Goal: Task Accomplishment & Management: Manage account settings

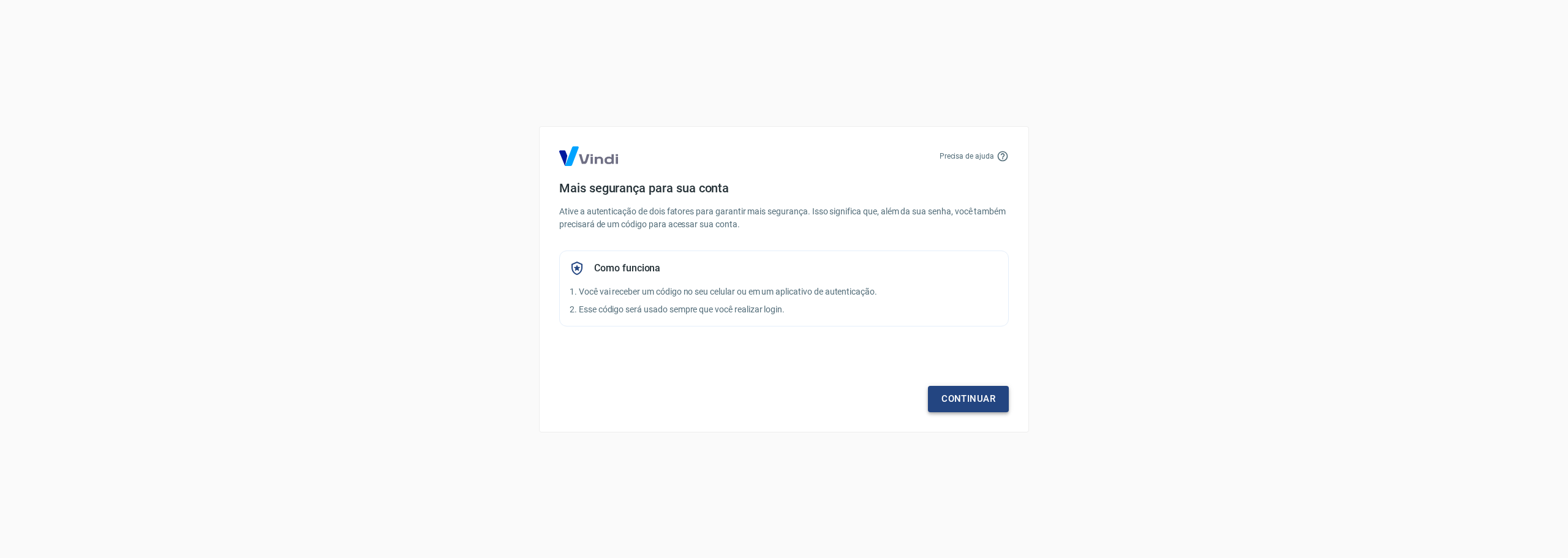
click at [957, 387] on link "Continuar" at bounding box center [969, 398] width 81 height 26
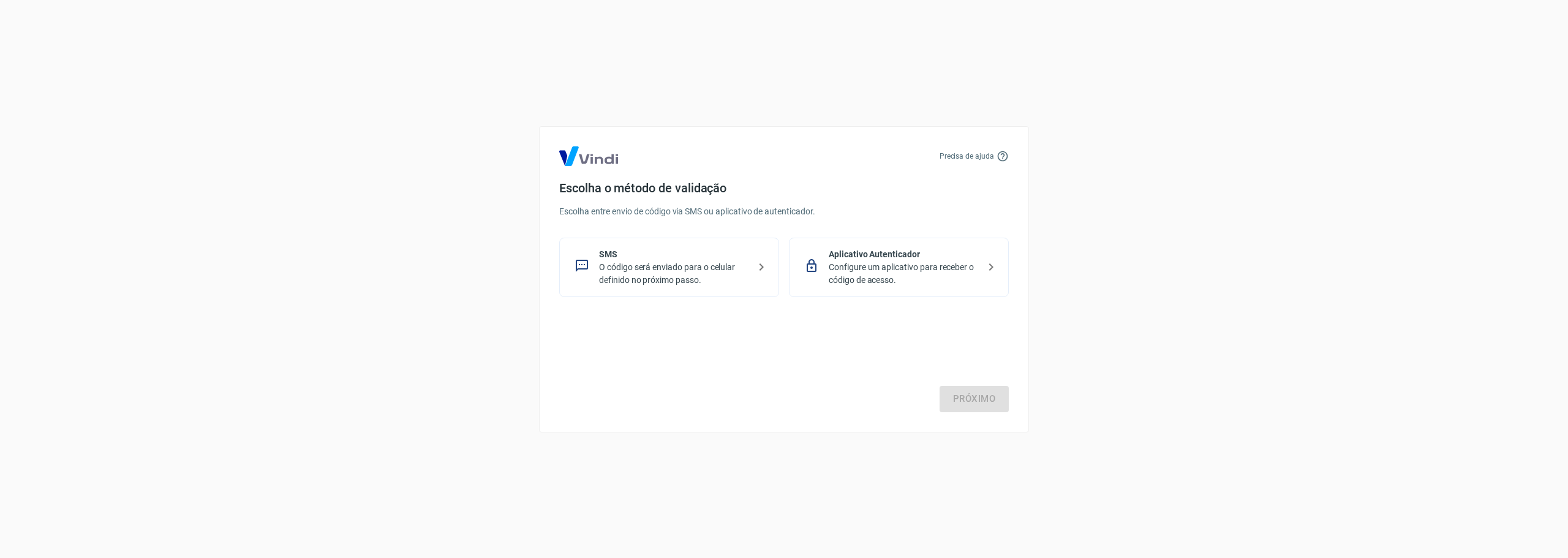
click at [684, 279] on p "O código será enviado para o celular definido no próximo passo." at bounding box center [674, 274] width 150 height 26
click at [969, 396] on link "Próximo" at bounding box center [974, 398] width 69 height 26
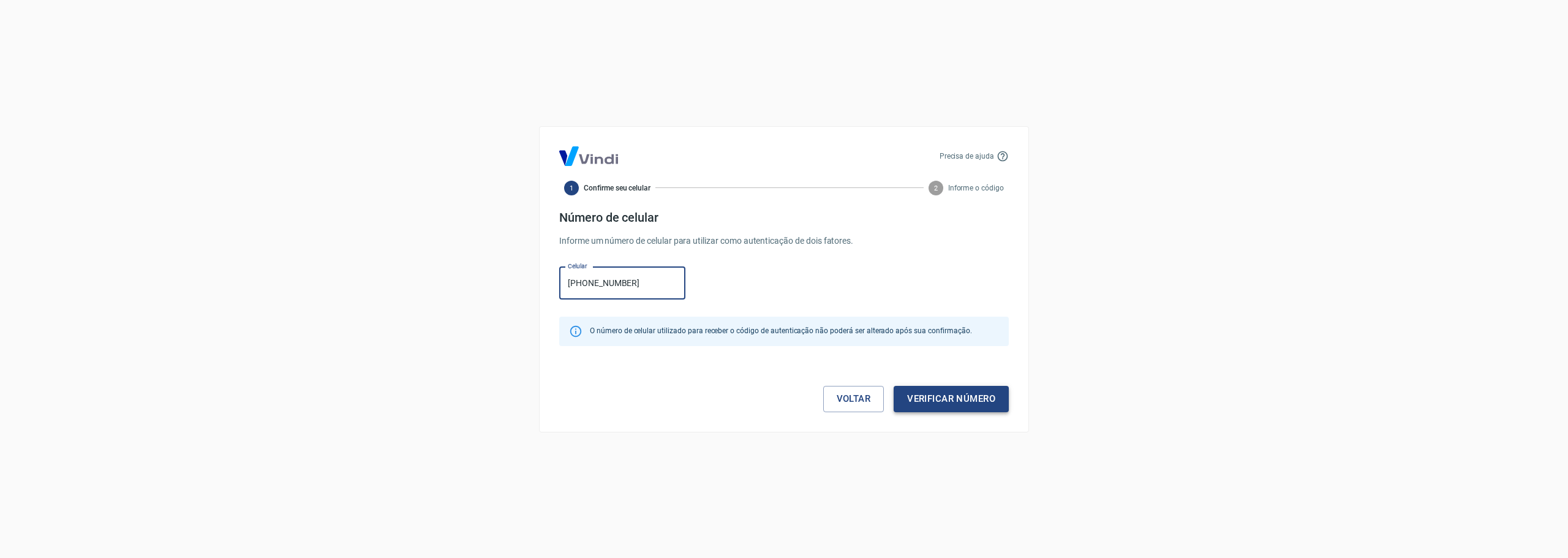
type input "(41) 99894-1171"
click at [932, 394] on button "Verificar número" at bounding box center [951, 398] width 115 height 26
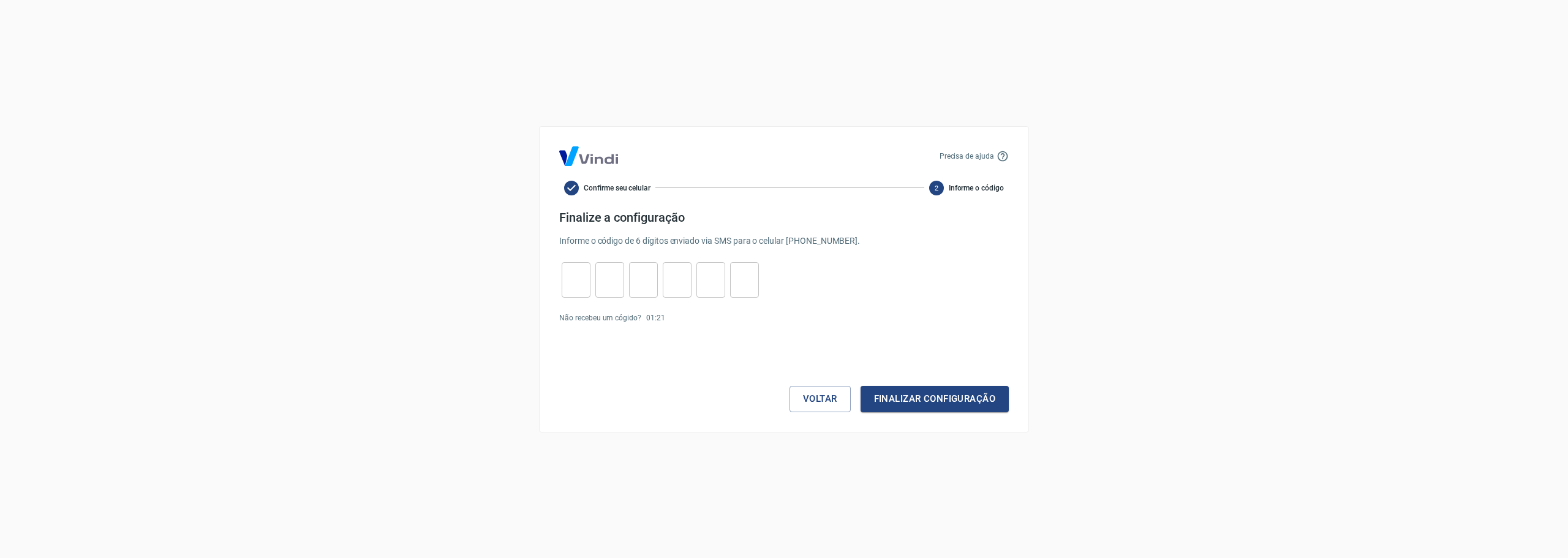
click at [582, 294] on div "​" at bounding box center [576, 280] width 29 height 35
type input "7"
type input "8"
type input "3"
type input "5"
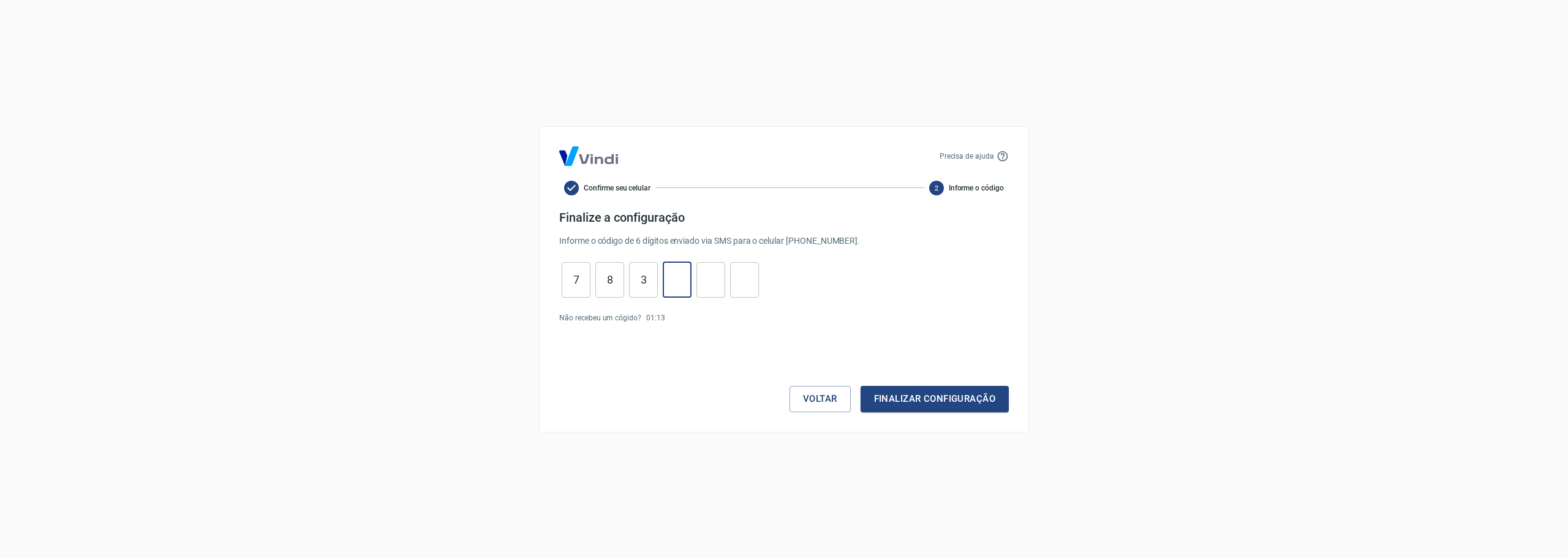
type input "8"
type input "5"
type input "1"
click at [915, 405] on button "Finalizar configuração" at bounding box center [934, 398] width 148 height 26
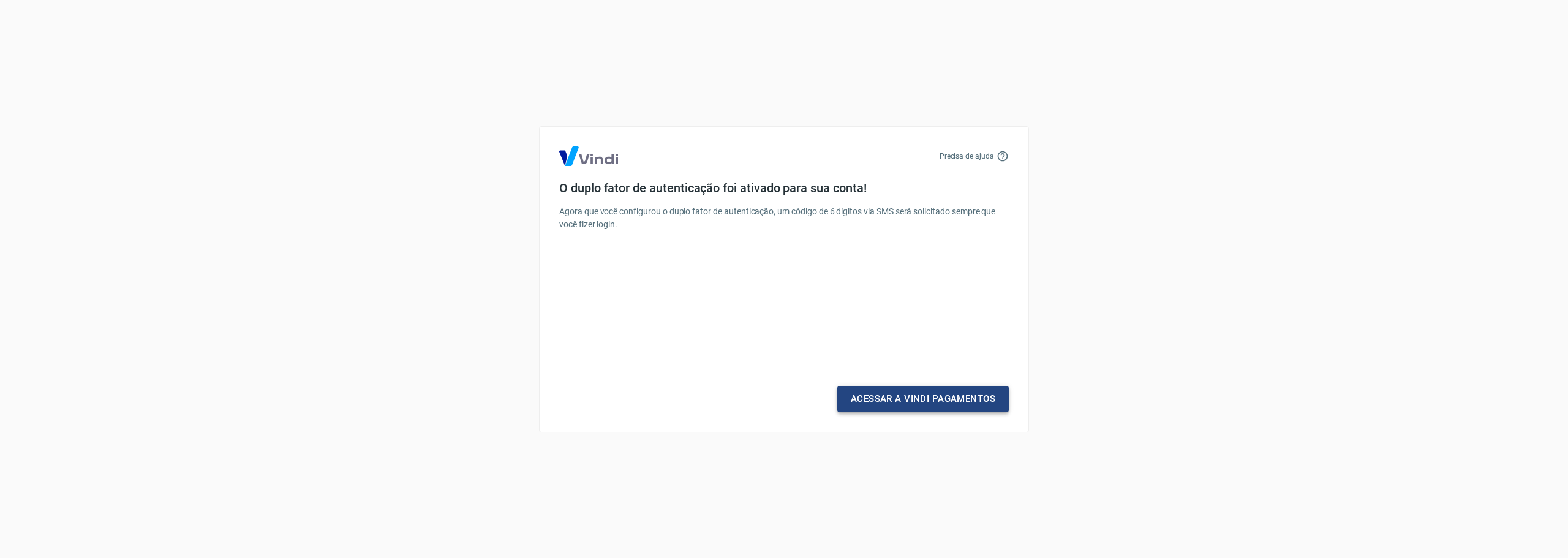
click at [898, 402] on link "Acessar a Vindi Pagamentos" at bounding box center [923, 398] width 172 height 26
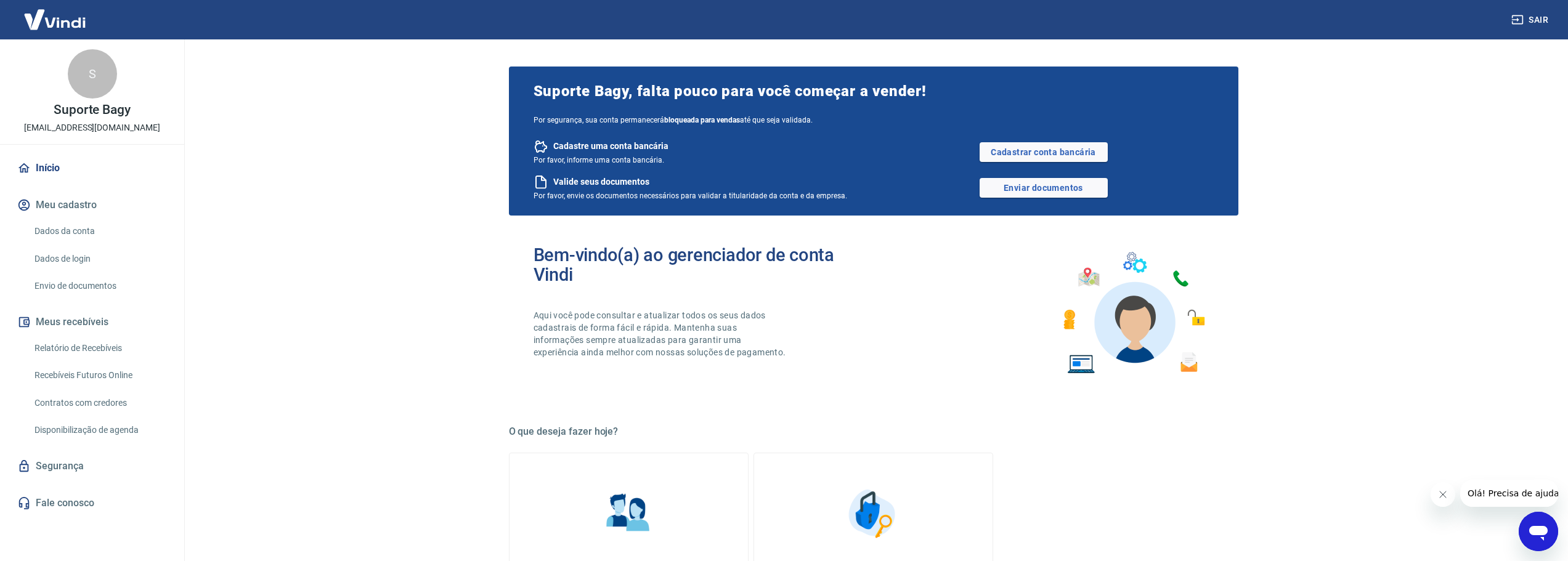
click at [106, 283] on link "Envio de documentos" at bounding box center [99, 285] width 140 height 25
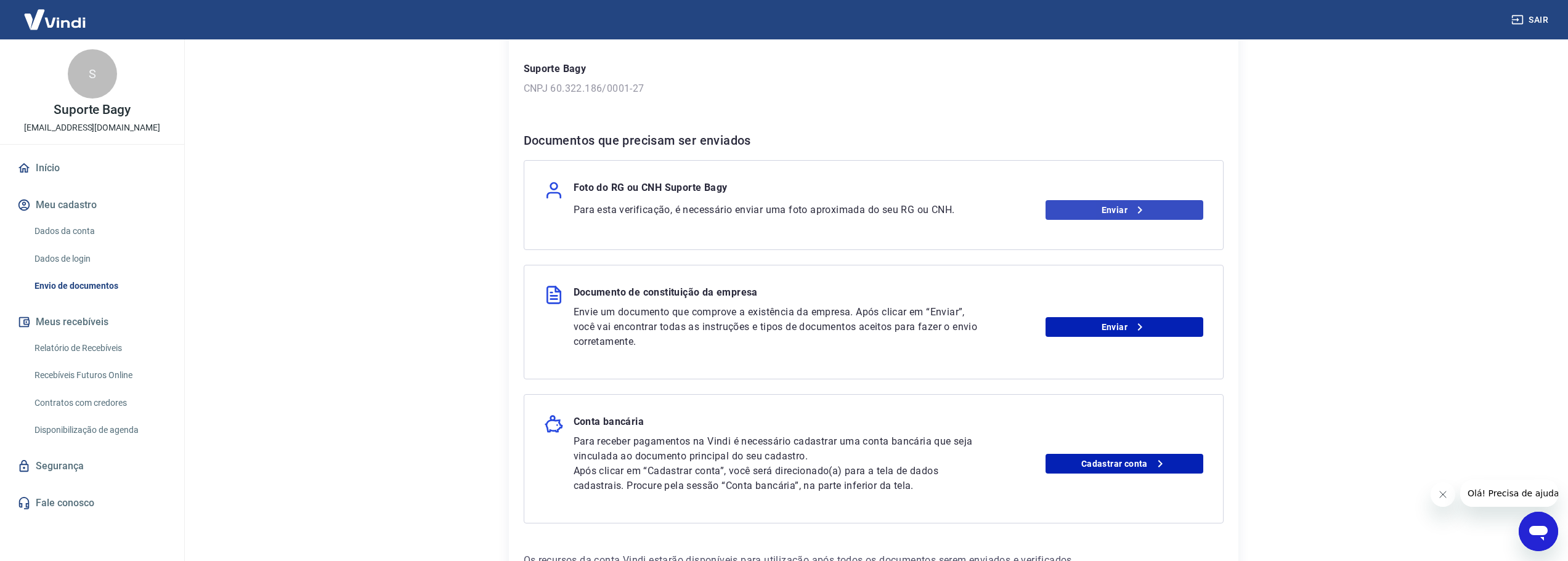
scroll to position [134, 0]
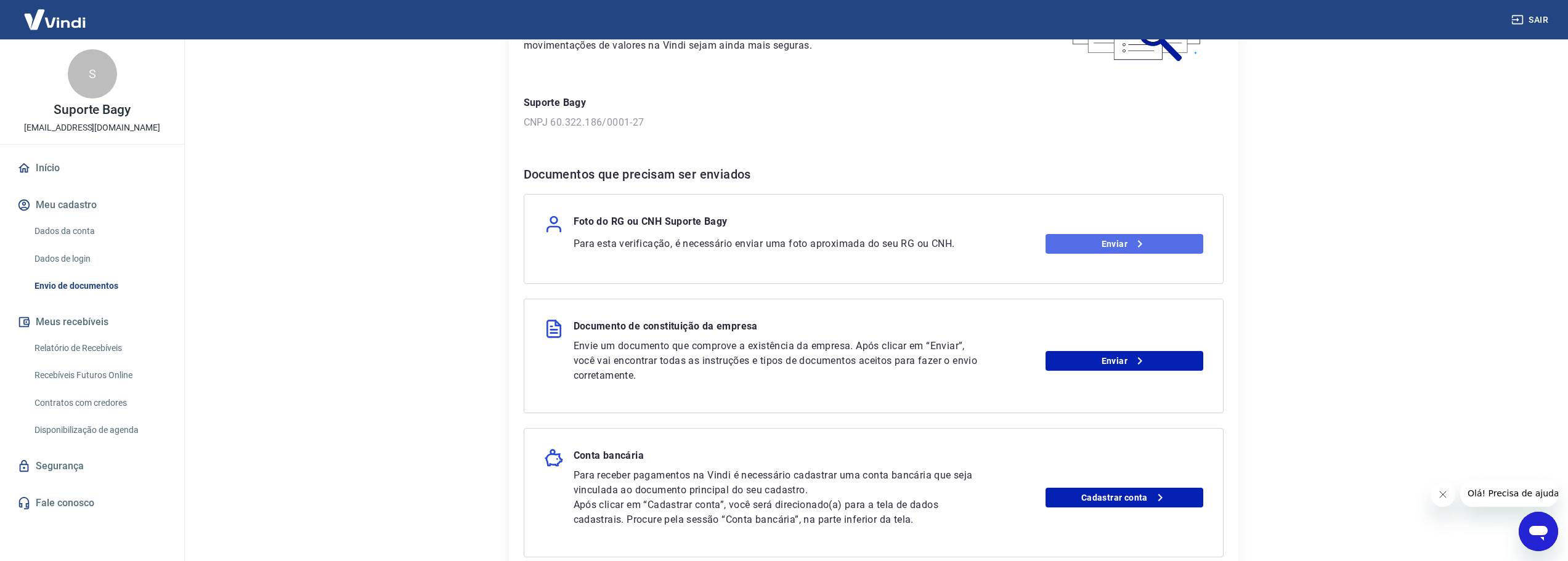
click at [1119, 245] on link "Enviar" at bounding box center [1124, 244] width 158 height 20
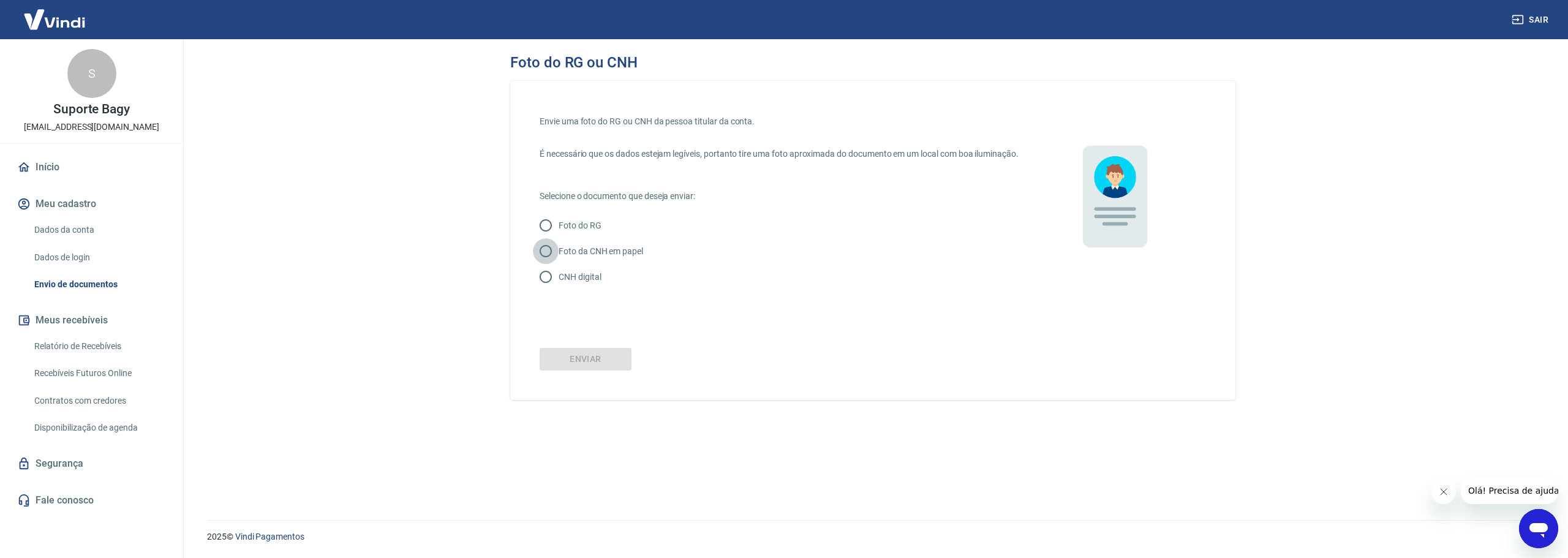
click at [548, 262] on input "Foto da CNH em papel" at bounding box center [545, 251] width 26 height 26
radio input "true"
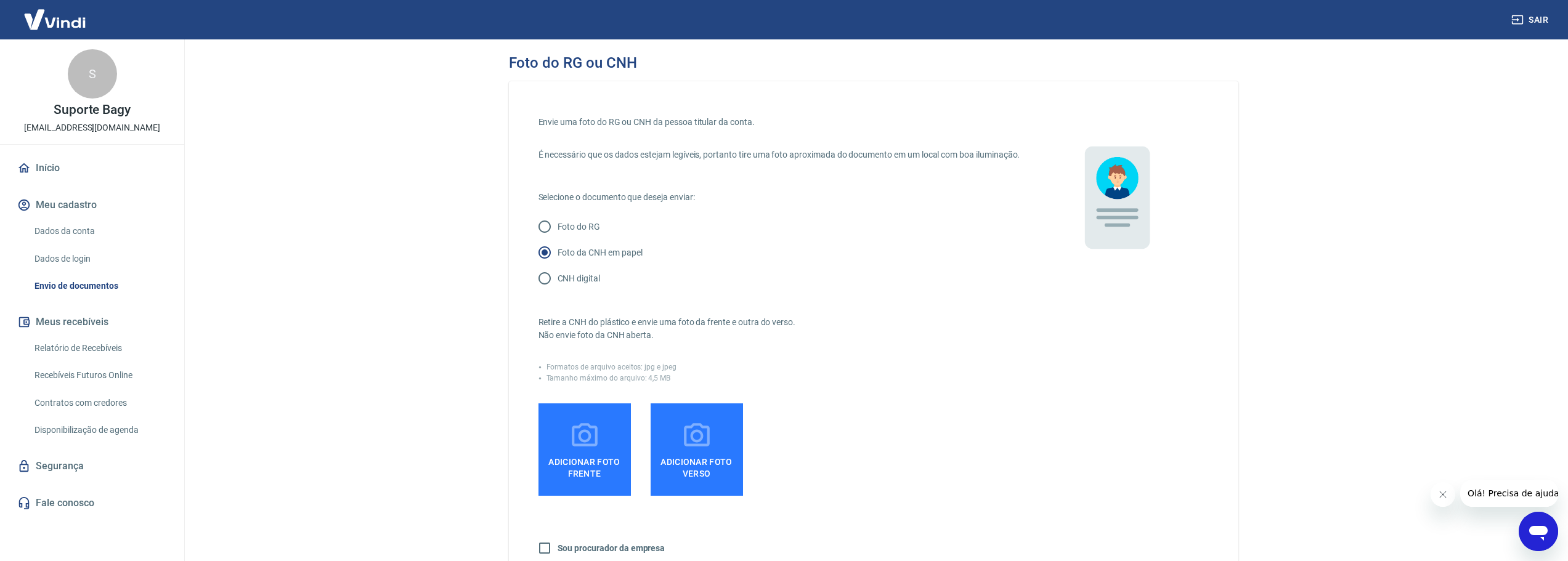
click at [548, 284] on input "CNH digital" at bounding box center [544, 278] width 26 height 26
radio input "true"
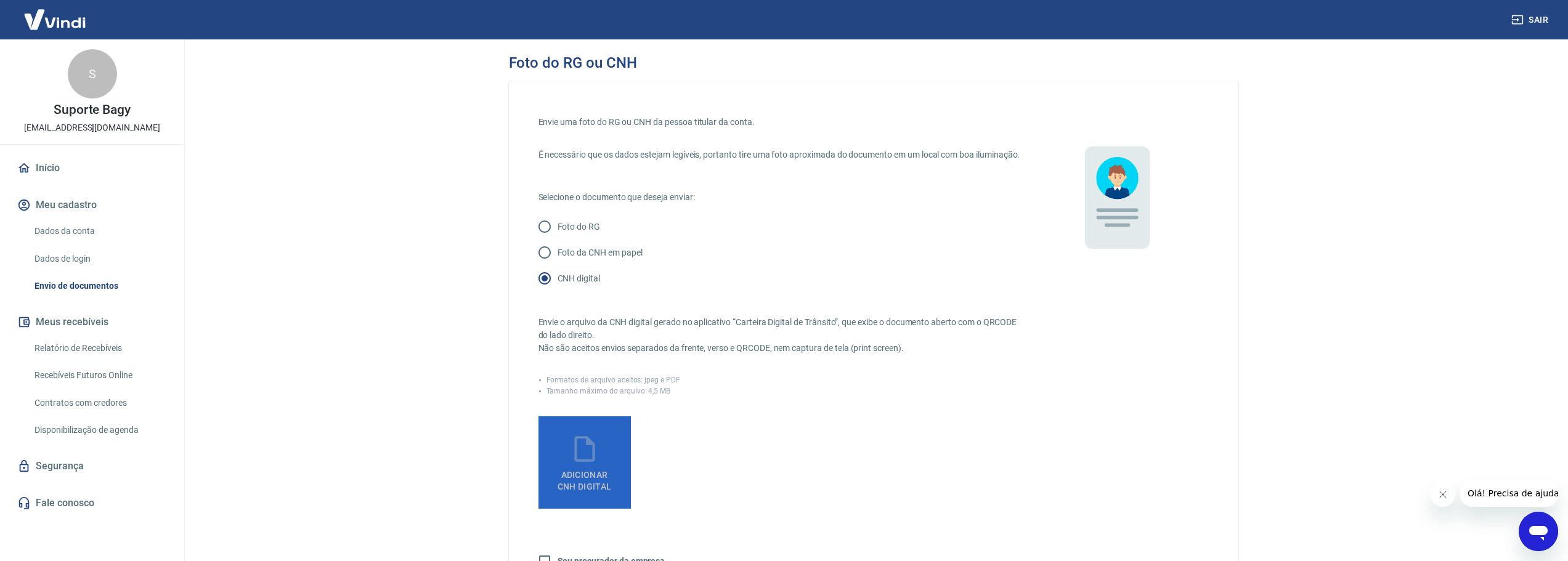
click at [591, 483] on span "Adicionar CNH Digital" at bounding box center [585, 480] width 54 height 22
click at [0, 0] on input "Adicionar CNH Digital" at bounding box center [0, 0] width 0 height 0
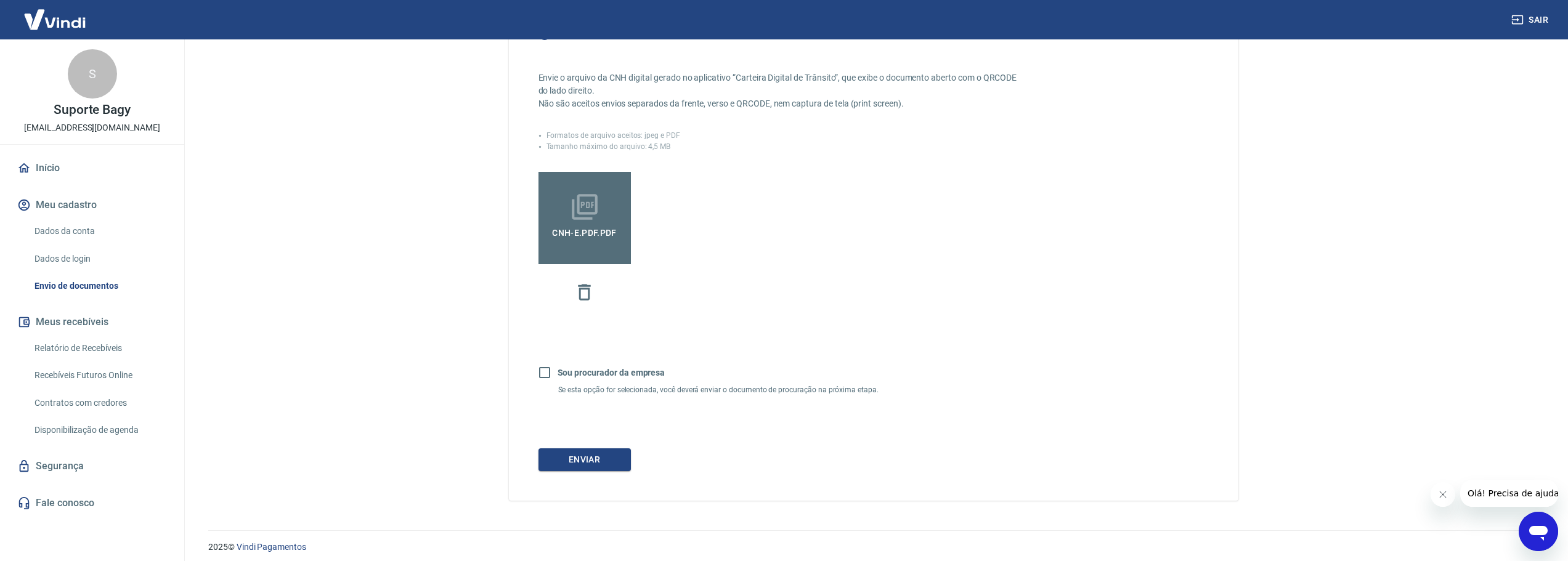
scroll to position [246, 0]
click at [587, 469] on button "Enviar" at bounding box center [585, 458] width 93 height 23
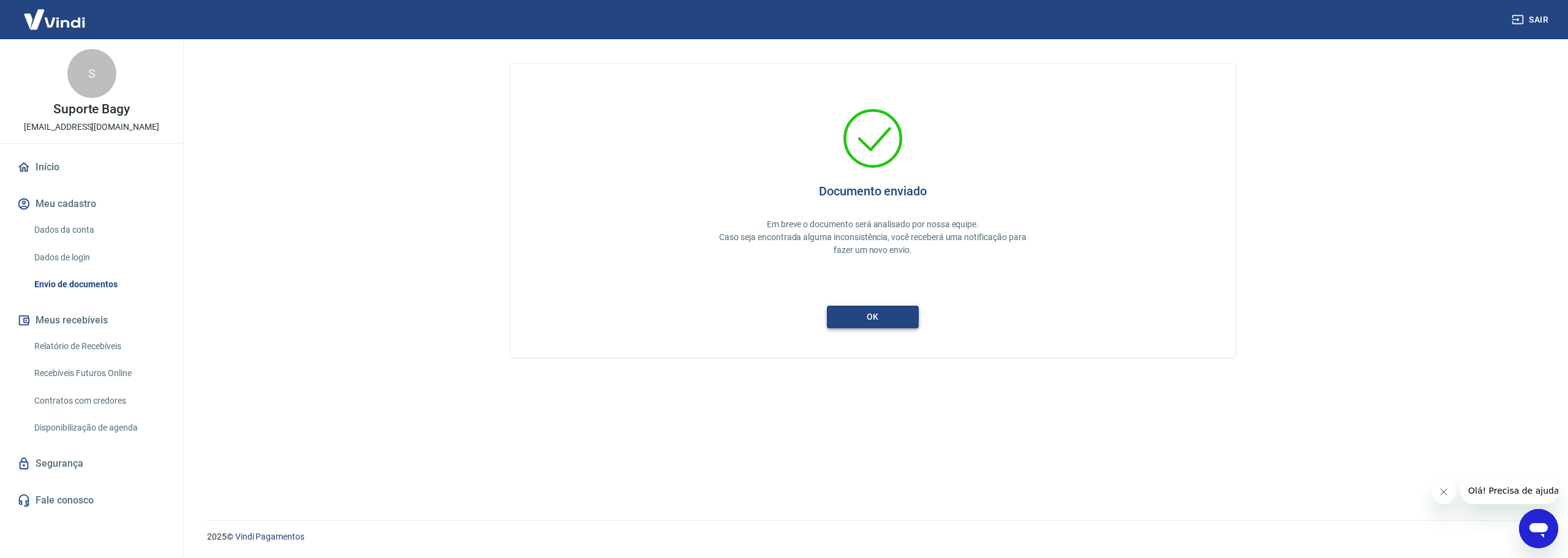
click at [868, 316] on button "ok" at bounding box center [873, 317] width 92 height 23
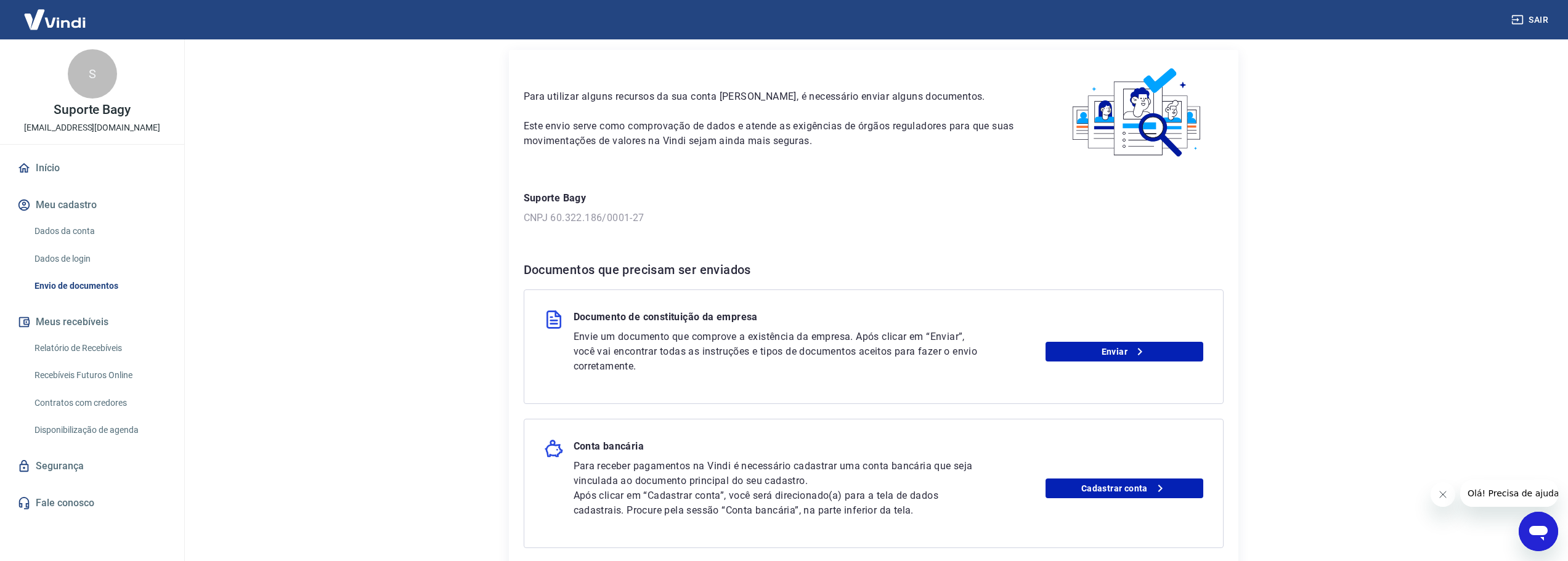
scroll to position [123, 0]
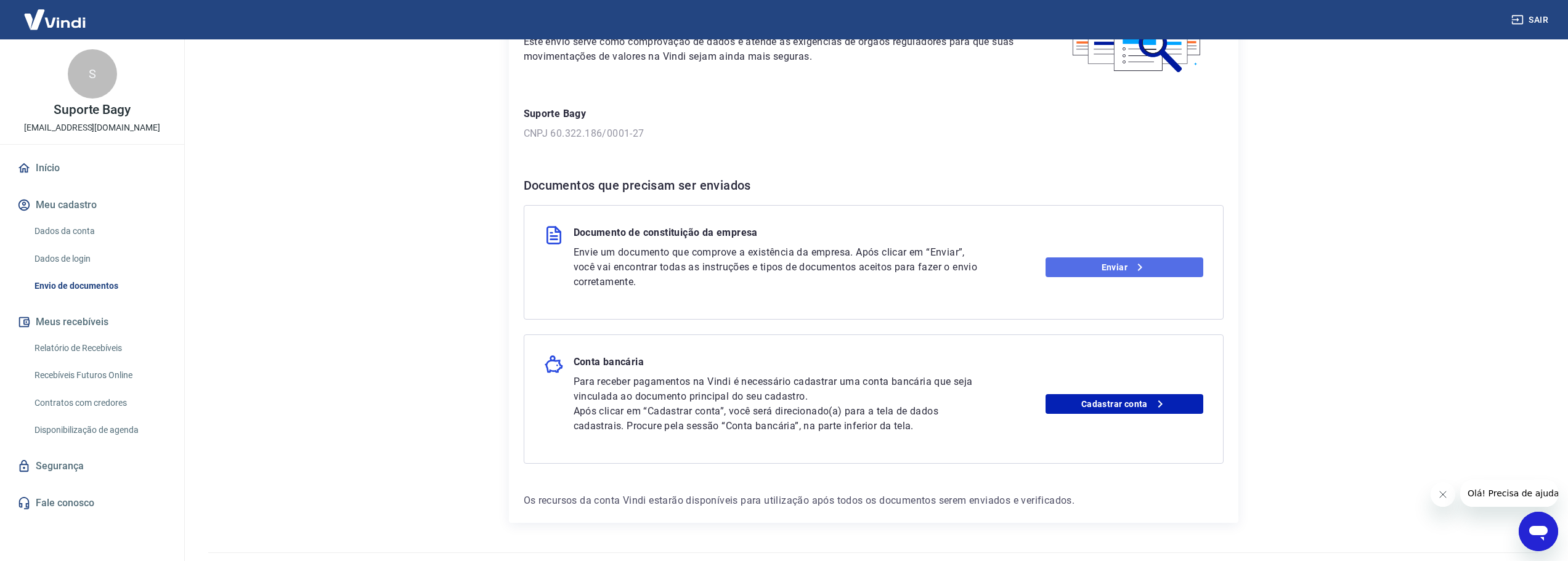
click at [1101, 267] on link "Enviar" at bounding box center [1124, 267] width 158 height 20
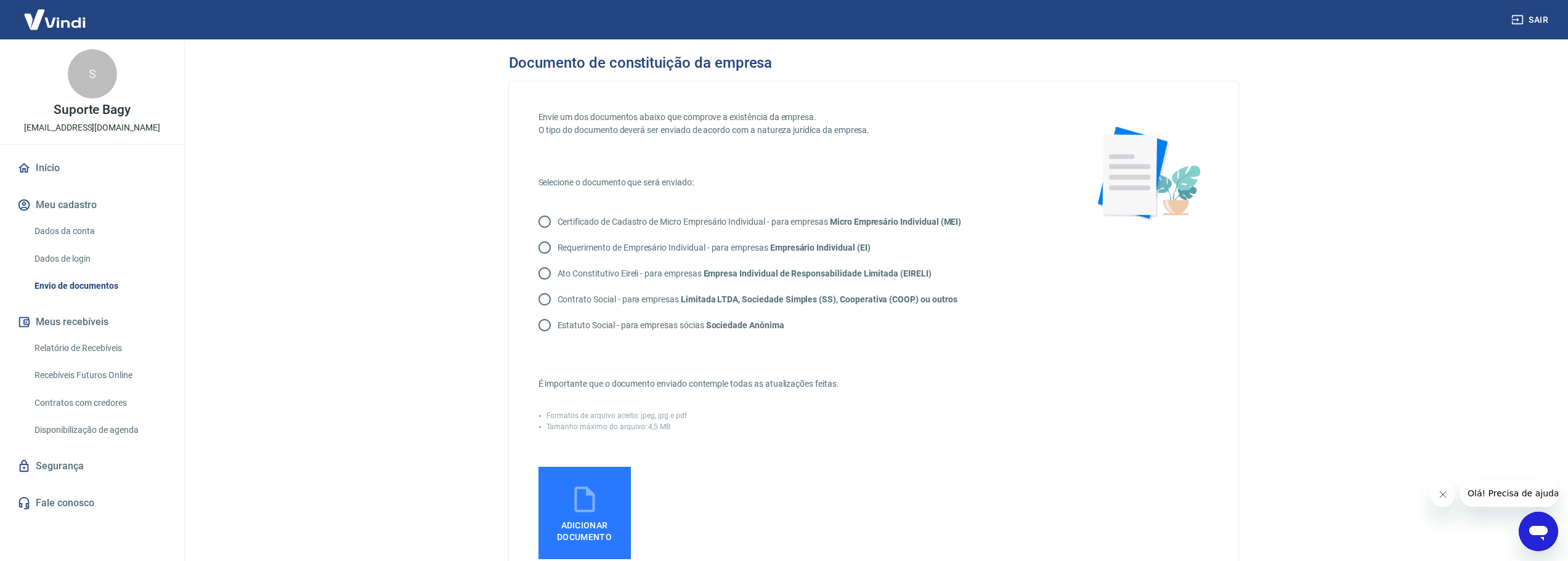
click at [547, 292] on input "Contrato Social - para empresas Limitada LTDA, Sociedade Simples (SS), Cooperat…" at bounding box center [544, 299] width 26 height 26
radio input "true"
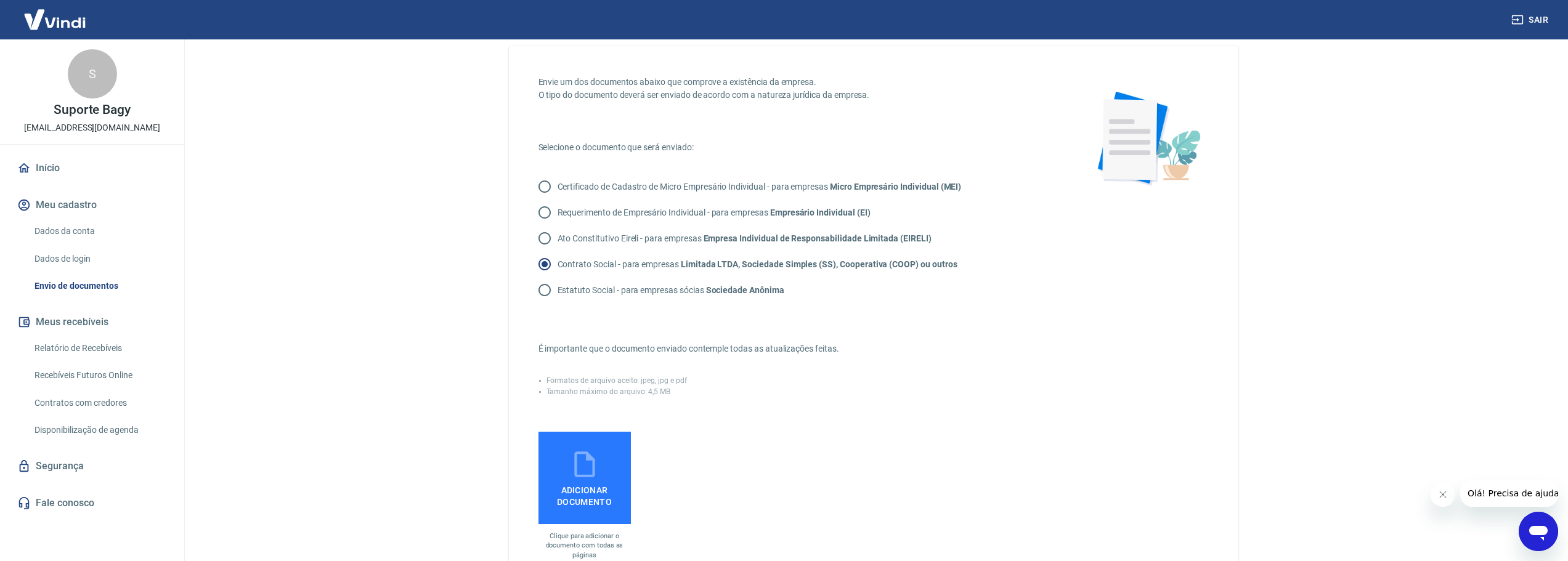
scroll to position [123, 0]
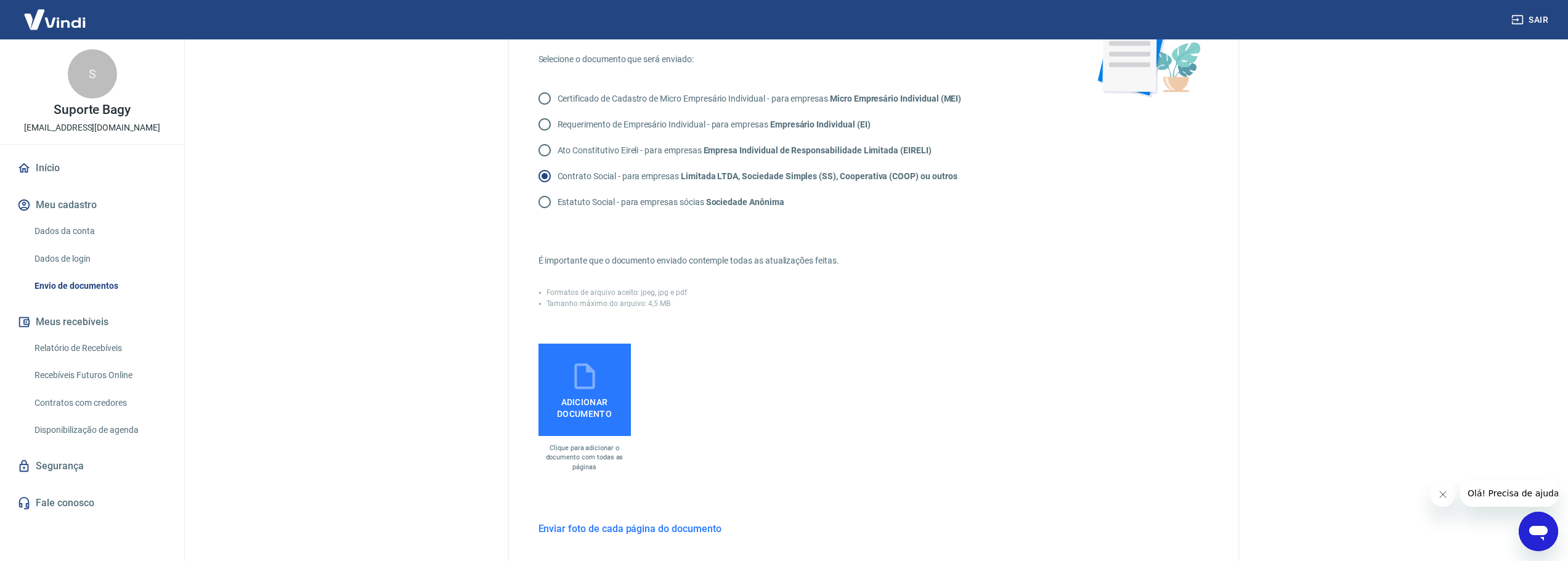
click at [611, 410] on span "Adicionar documento" at bounding box center [585, 405] width 83 height 28
click at [0, 0] on input "Adicionar documento" at bounding box center [0, 0] width 0 height 0
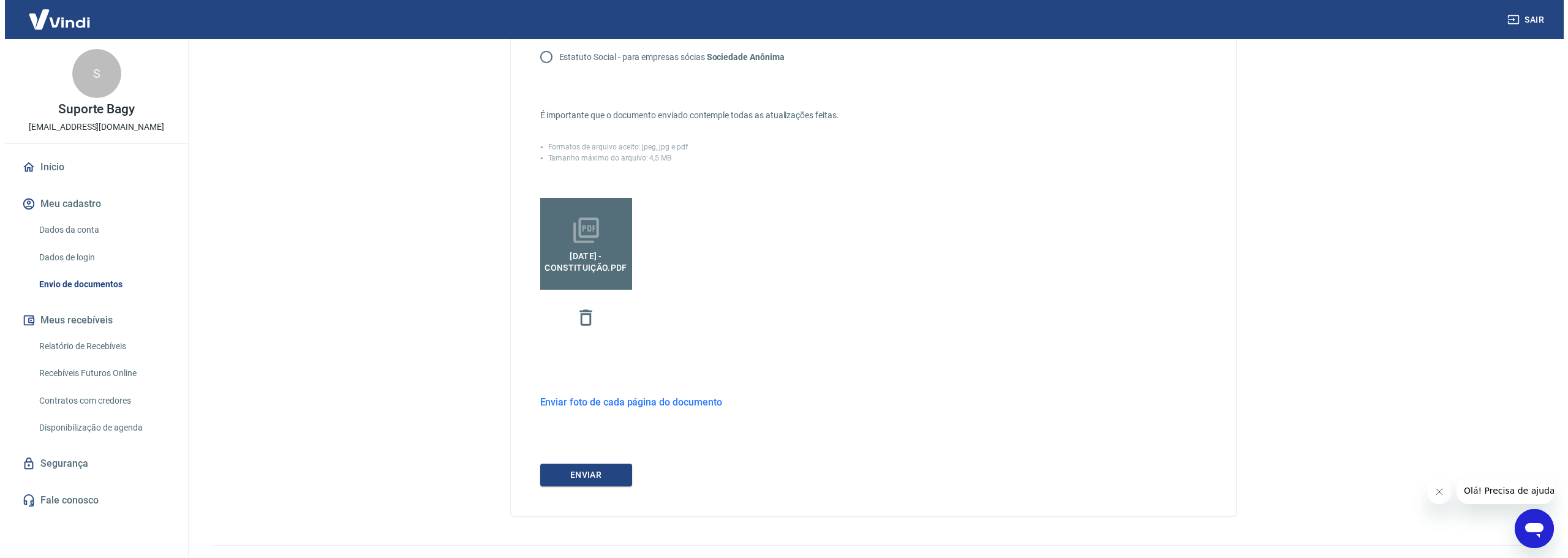
scroll to position [291, 0]
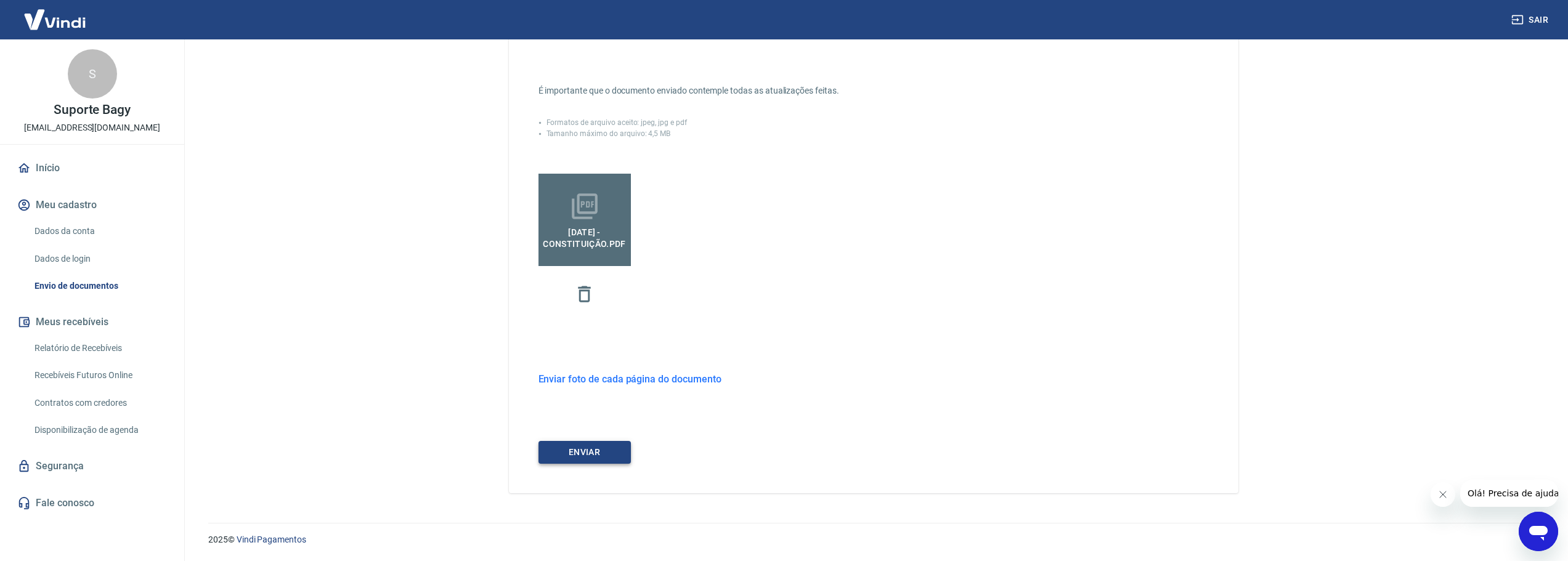
click at [586, 451] on button "ENVIAR" at bounding box center [585, 452] width 93 height 23
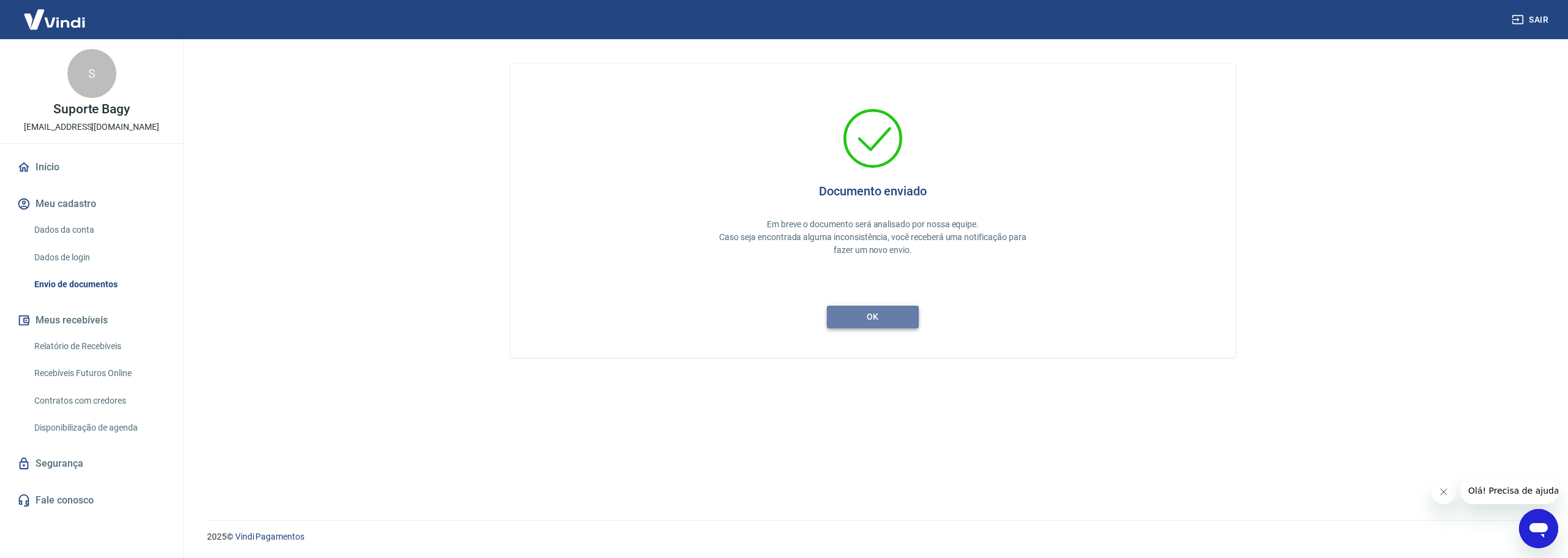
click at [870, 318] on button "ok" at bounding box center [873, 317] width 92 height 23
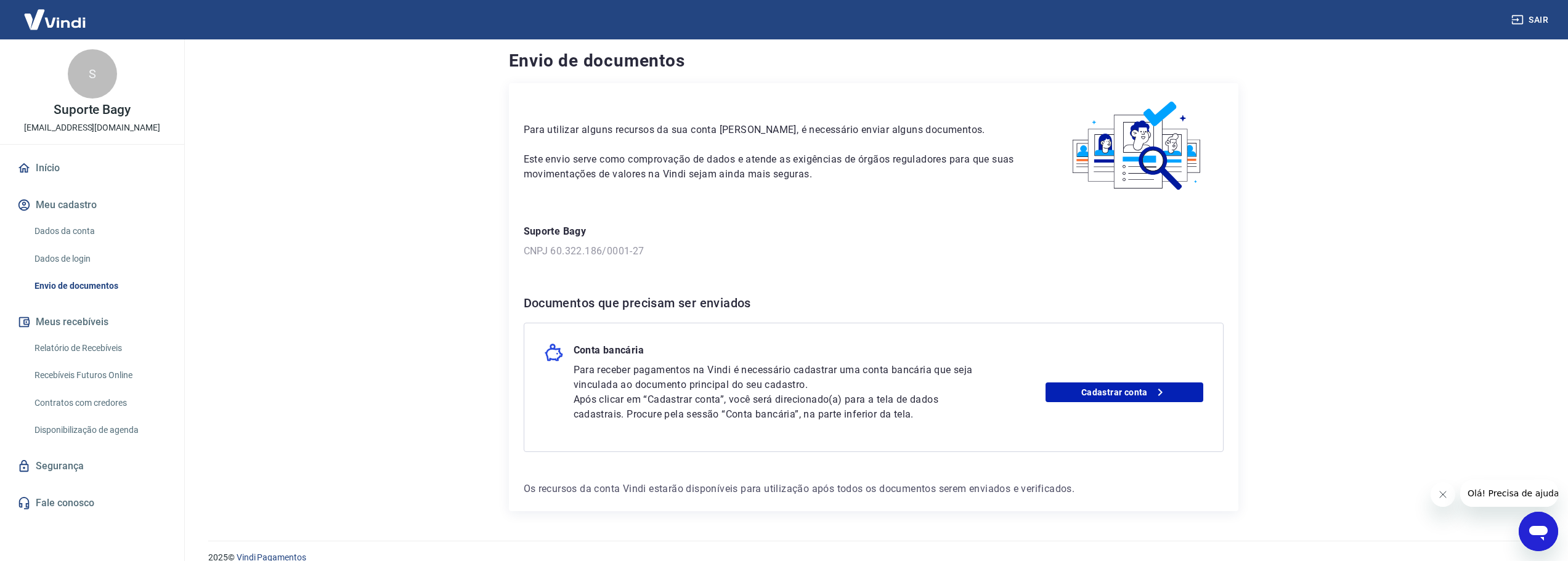
scroll to position [24, 0]
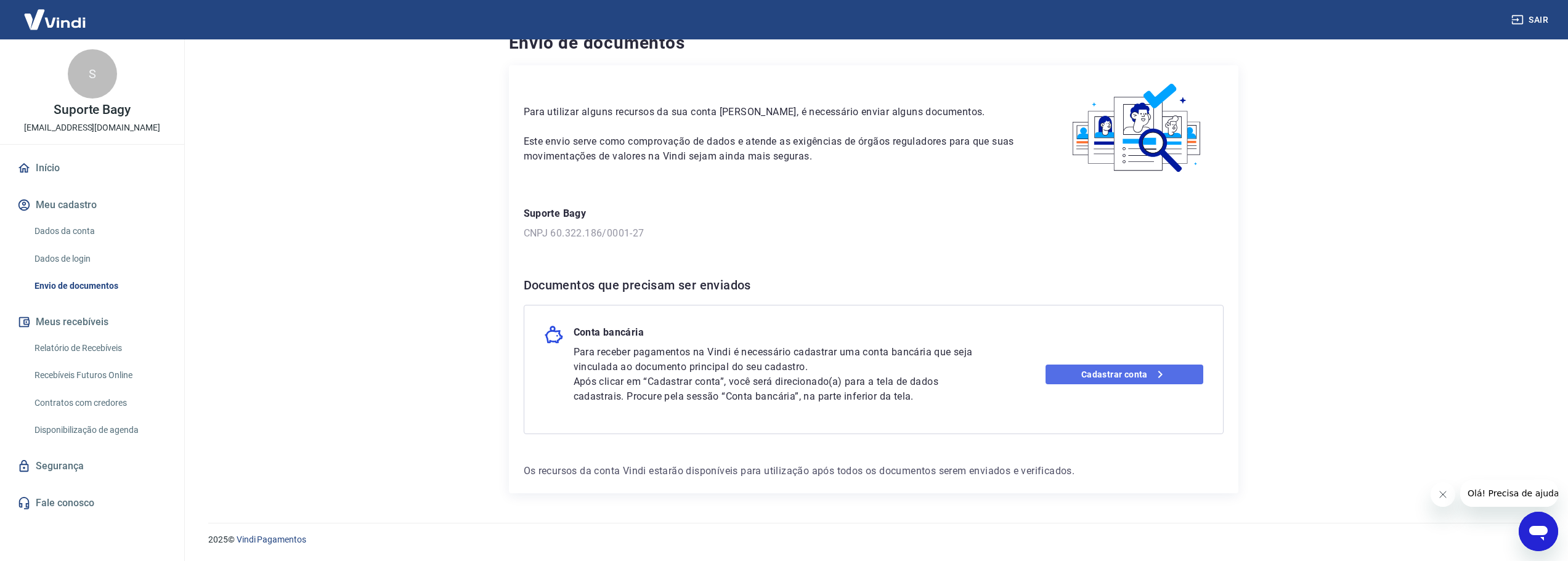
click at [1109, 367] on link "Cadastrar conta" at bounding box center [1124, 374] width 158 height 20
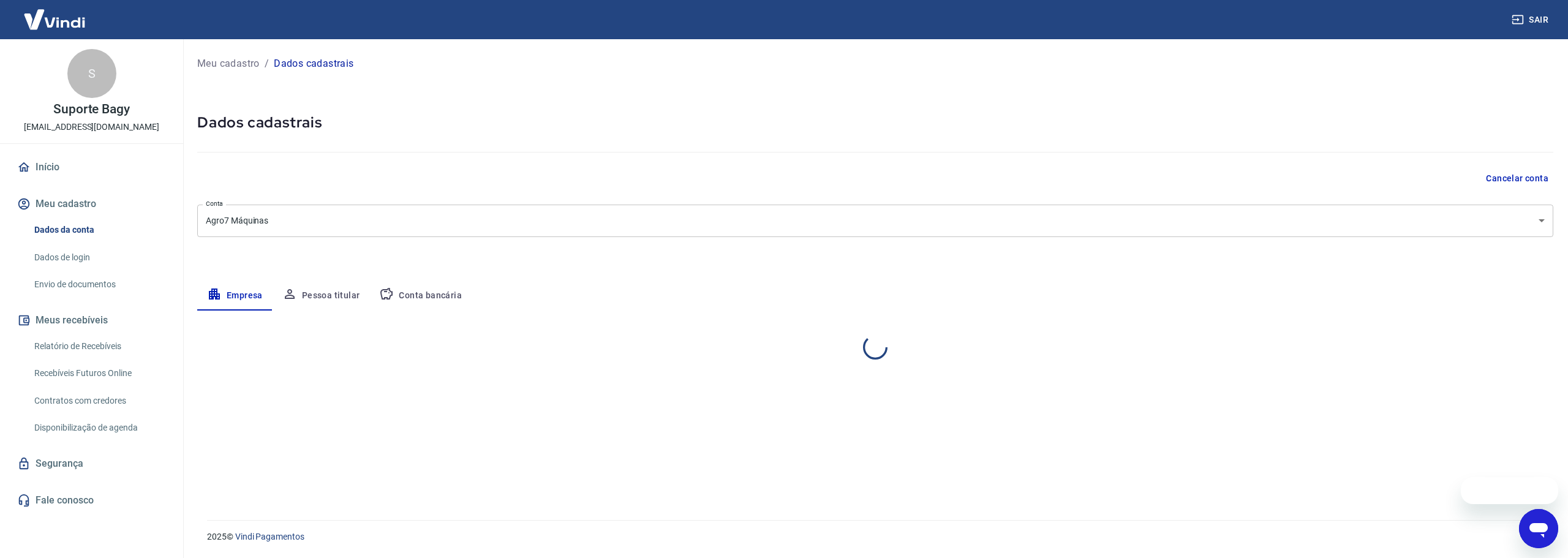
select select "SP"
select select "business"
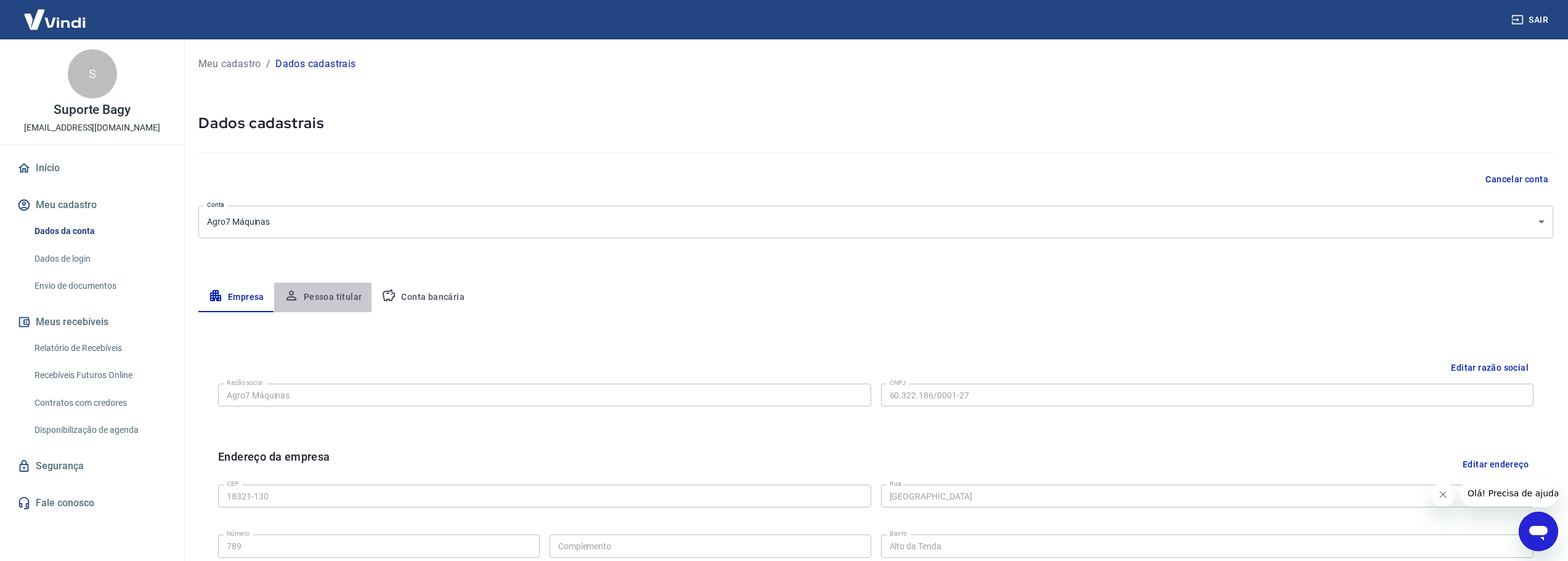
click at [349, 299] on button "Pessoa titular" at bounding box center [322, 297] width 98 height 29
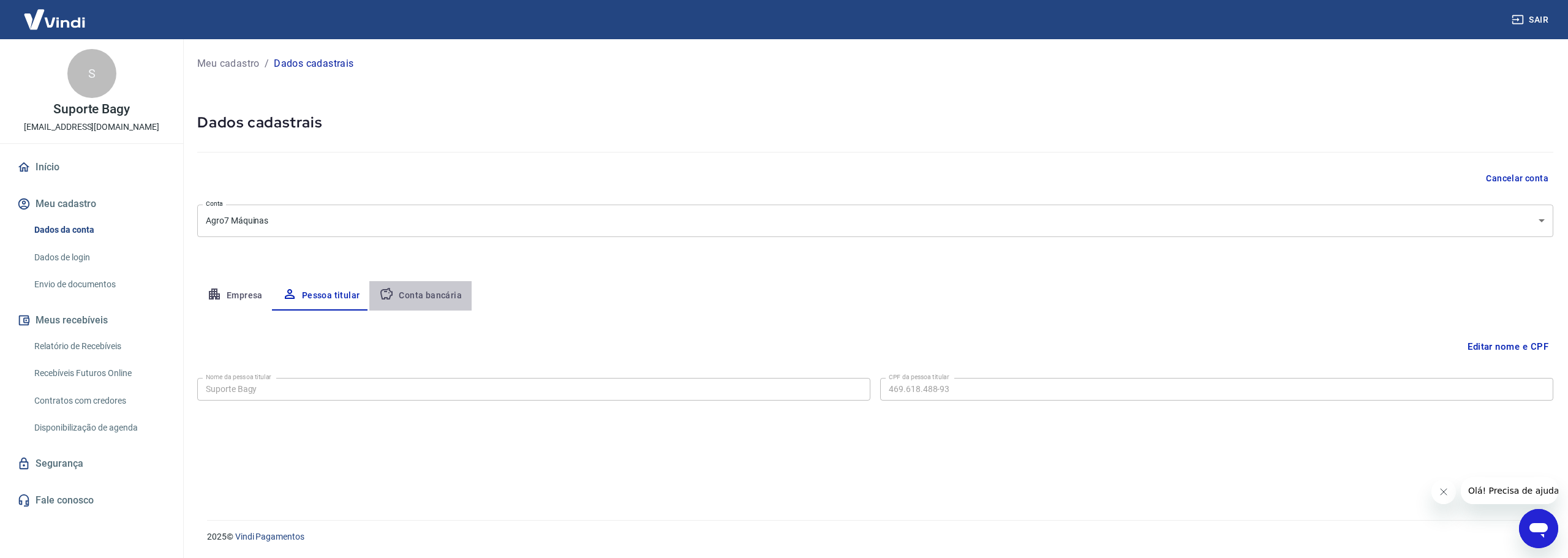
click at [422, 294] on button "Conta bancária" at bounding box center [421, 295] width 102 height 29
click at [1488, 347] on button "Editar conta bancária" at bounding box center [1502, 346] width 102 height 23
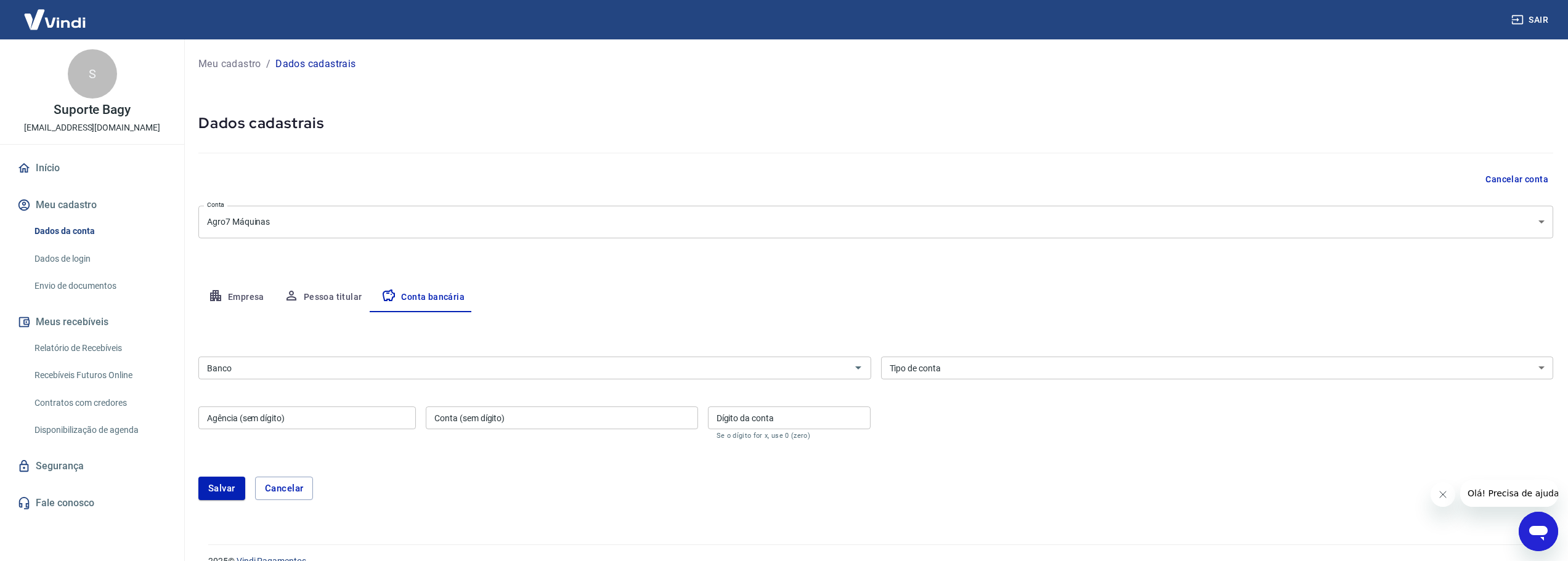
click at [317, 376] on div "Banco" at bounding box center [534, 368] width 673 height 23
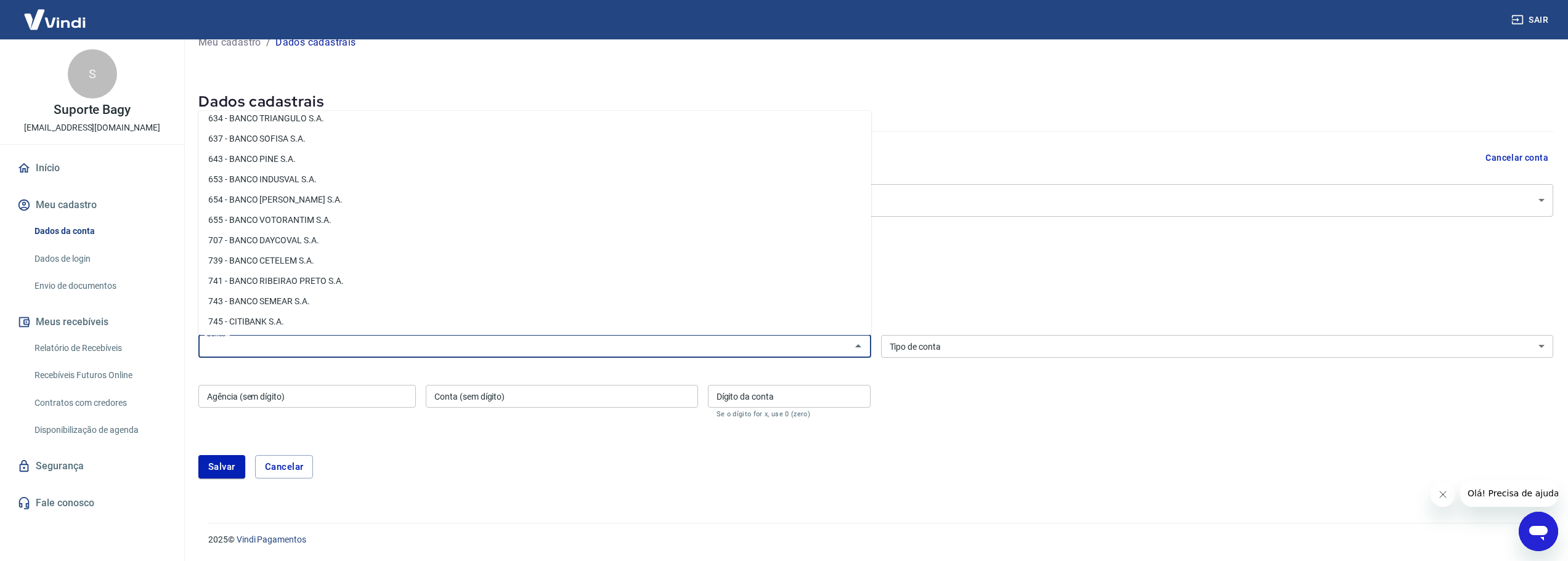
scroll to position [1755, 0]
type input "d"
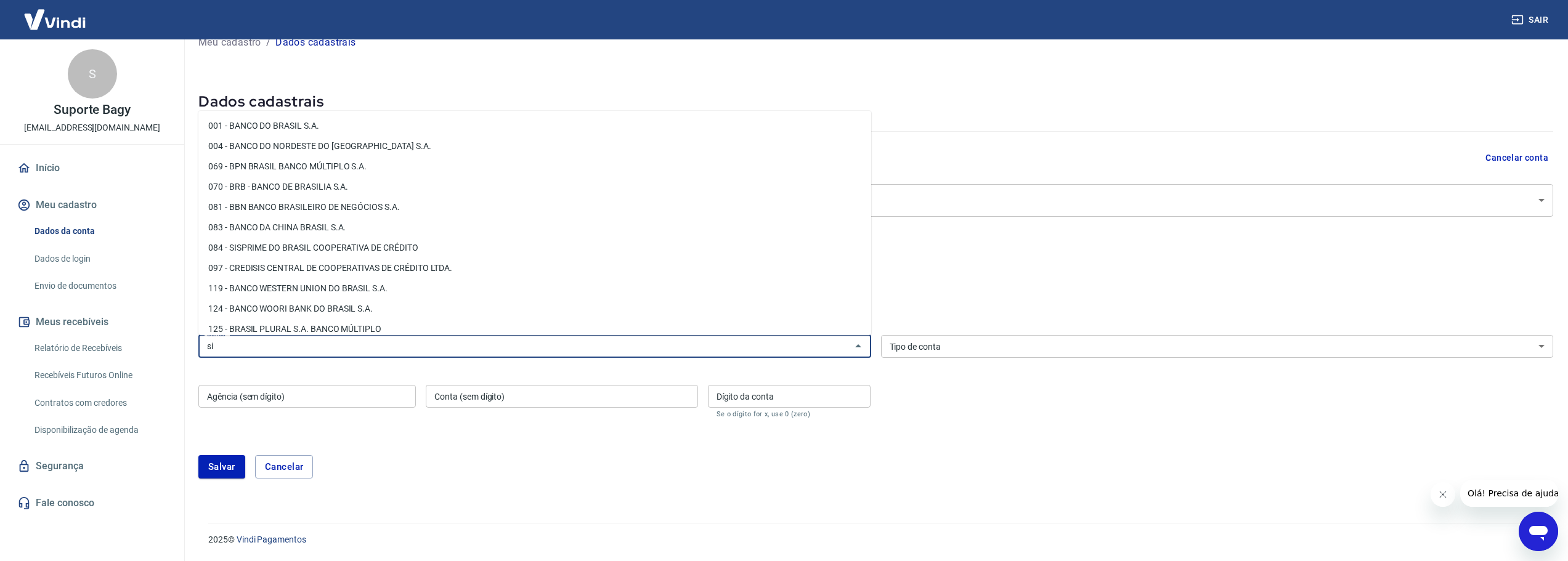
type input "s"
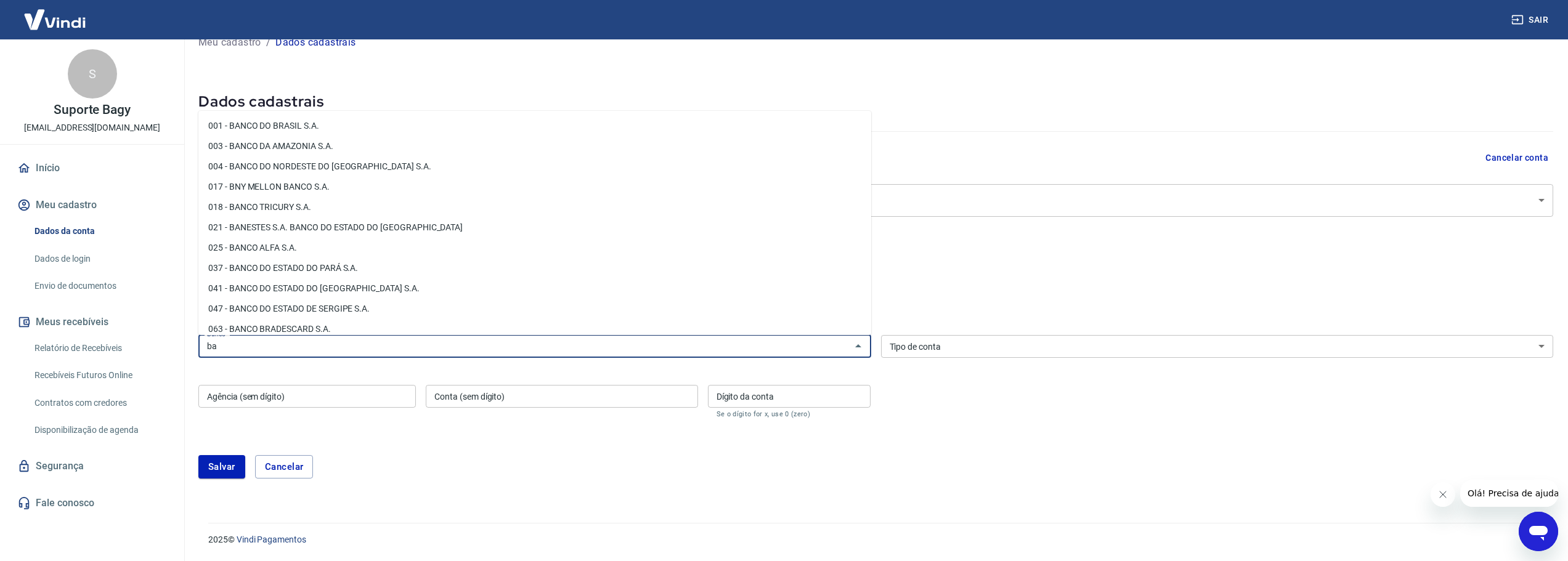
click at [308, 125] on li "001 - BANCO DO BRASIL S.A." at bounding box center [534, 125] width 673 height 21
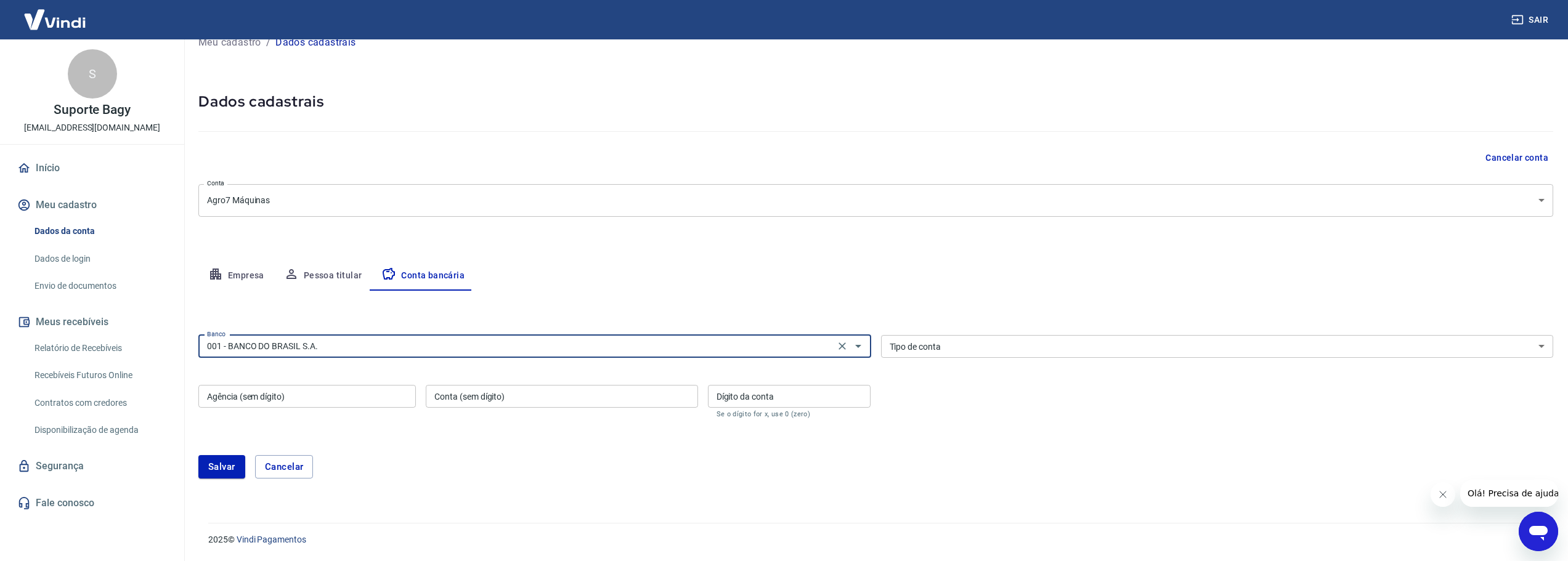
type input "001 - BANCO DO BRASIL S.A."
click at [954, 346] on select "Conta Corrente Conta Poupança" at bounding box center [1217, 346] width 673 height 23
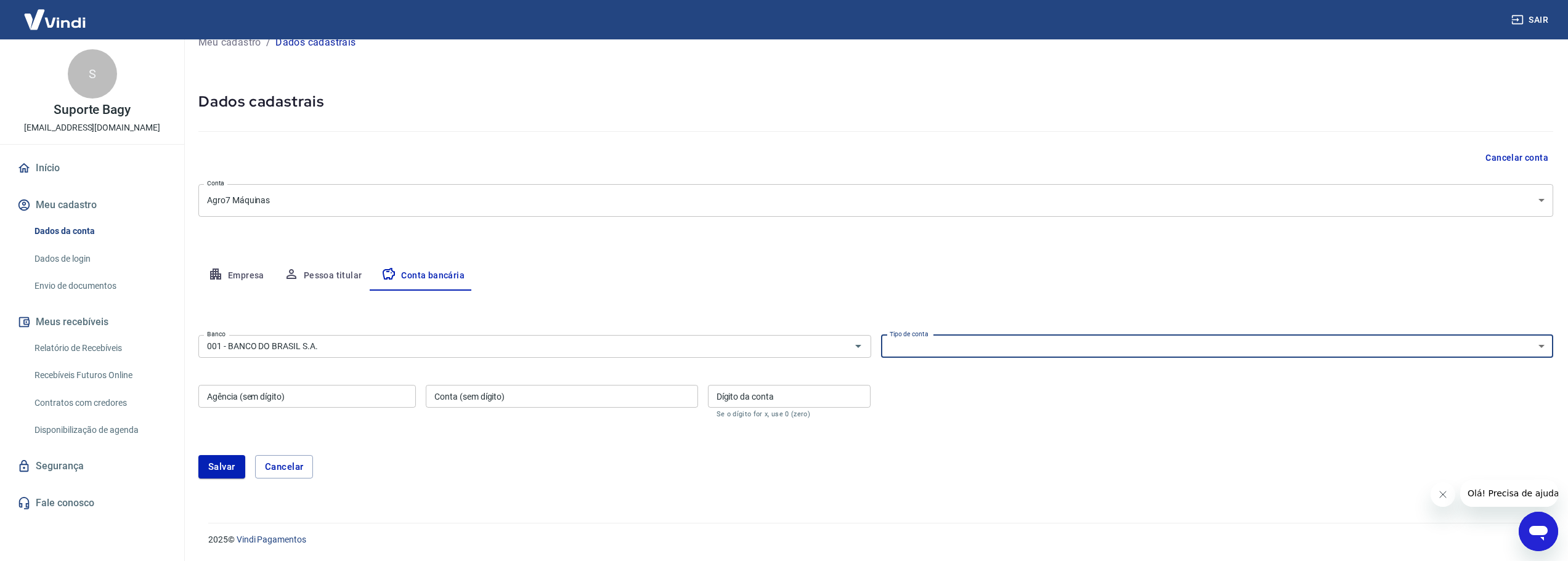
select select "1"
click at [881, 335] on select "Conta Corrente Conta Poupança" at bounding box center [1217, 346] width 673 height 23
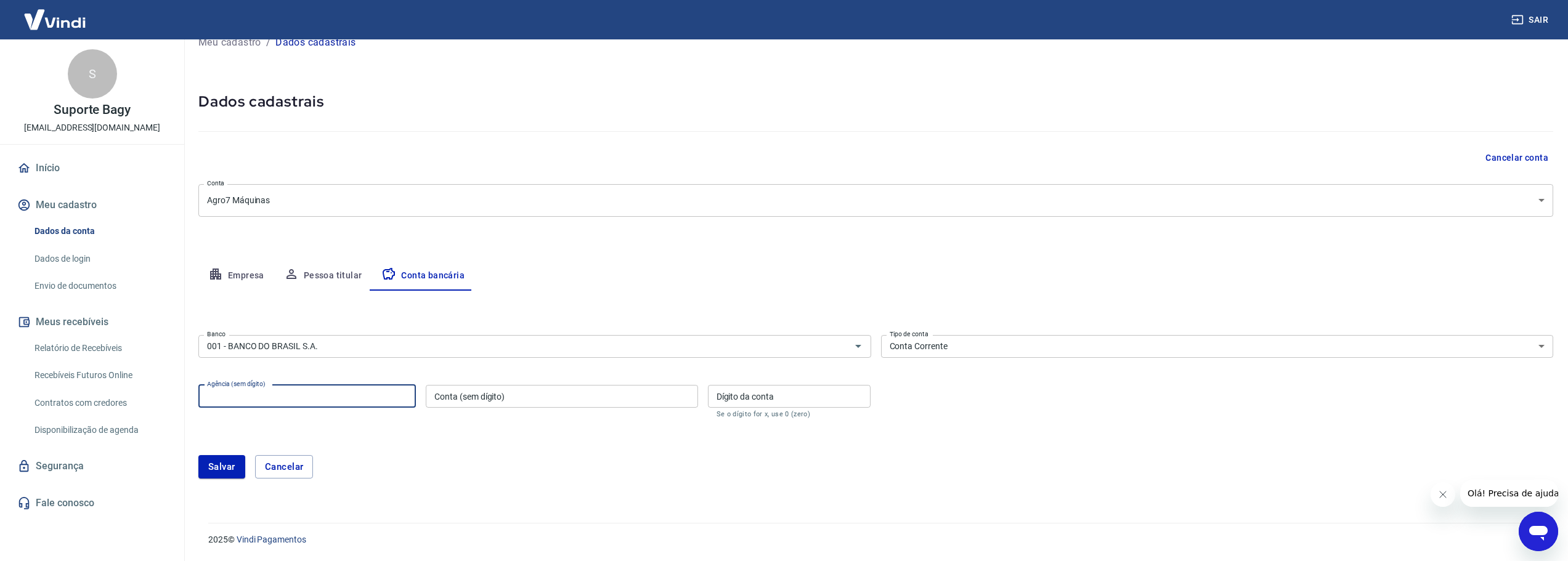
click at [301, 394] on input "Agência (sem dígito)" at bounding box center [307, 396] width 218 height 23
click at [588, 344] on input "001 - BANCO DO BRASIL S.A." at bounding box center [516, 346] width 629 height 16
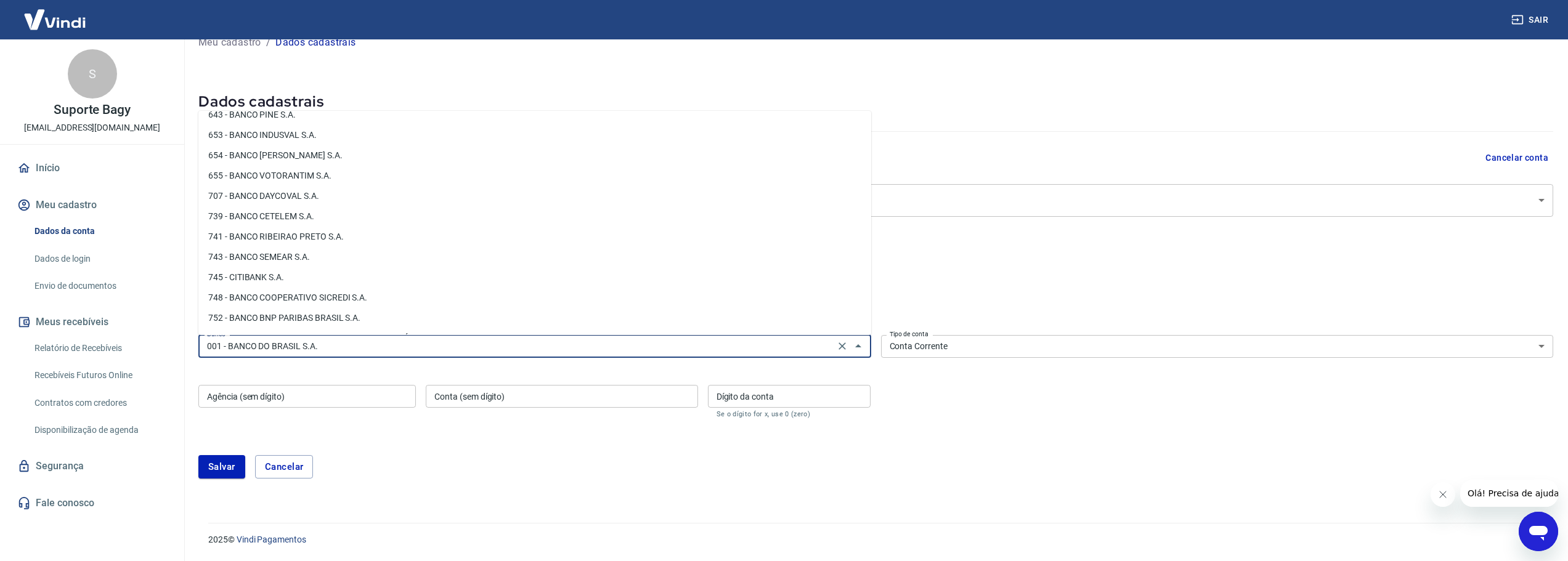
scroll to position [1878, 0]
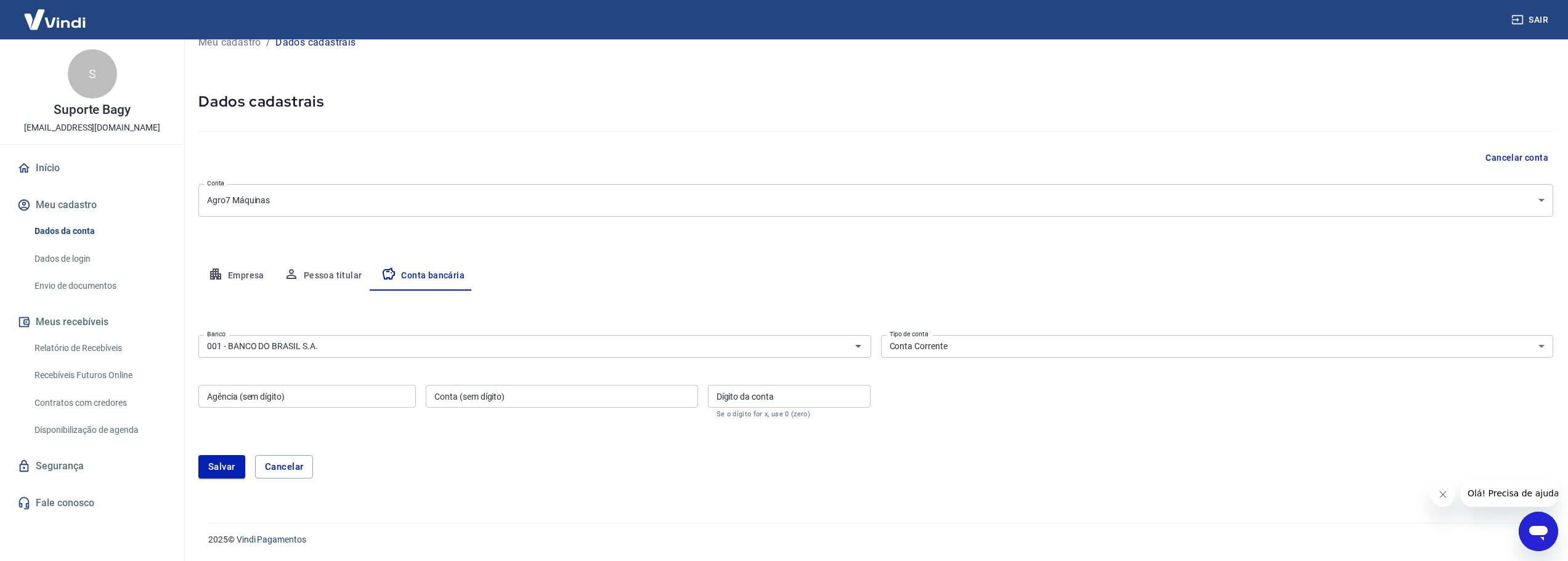
click at [564, 439] on form "Banco 001 - BANCO DO BRASIL S.A. Banco Tipo de conta Conta Corrente Conta Poupa…" at bounding box center [875, 411] width 1355 height 163
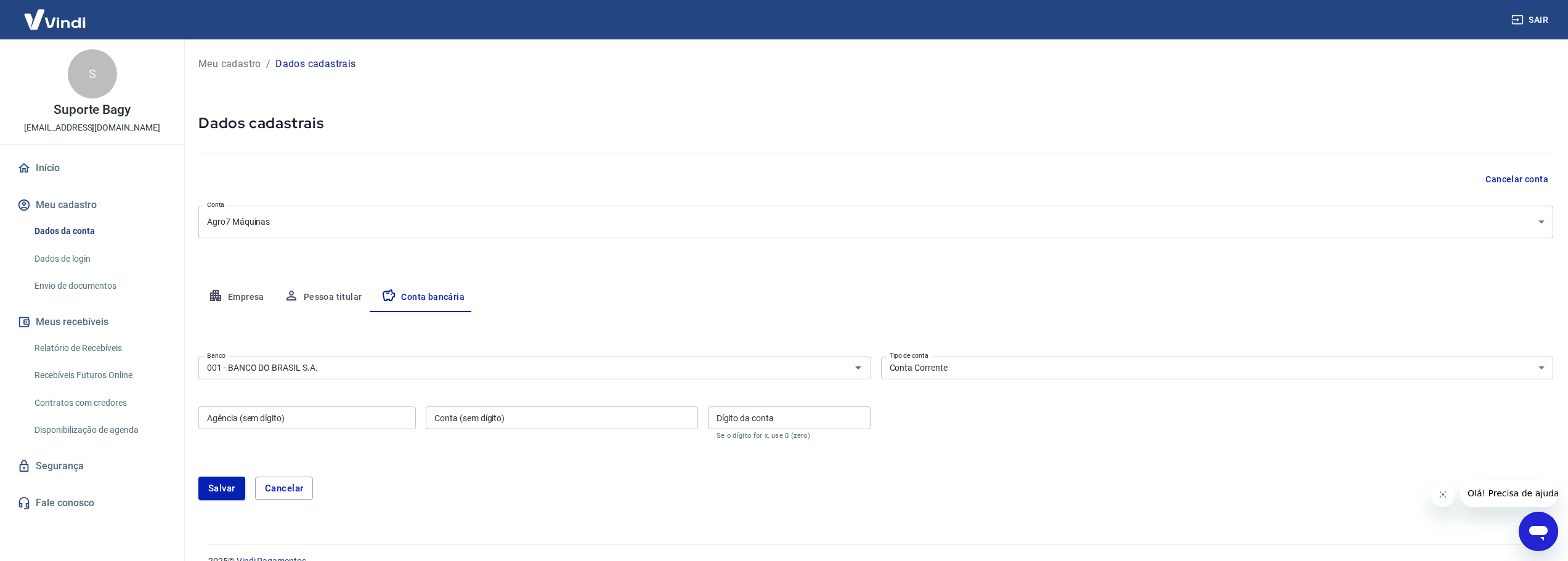
click at [66, 170] on link "Início" at bounding box center [92, 168] width 155 height 27
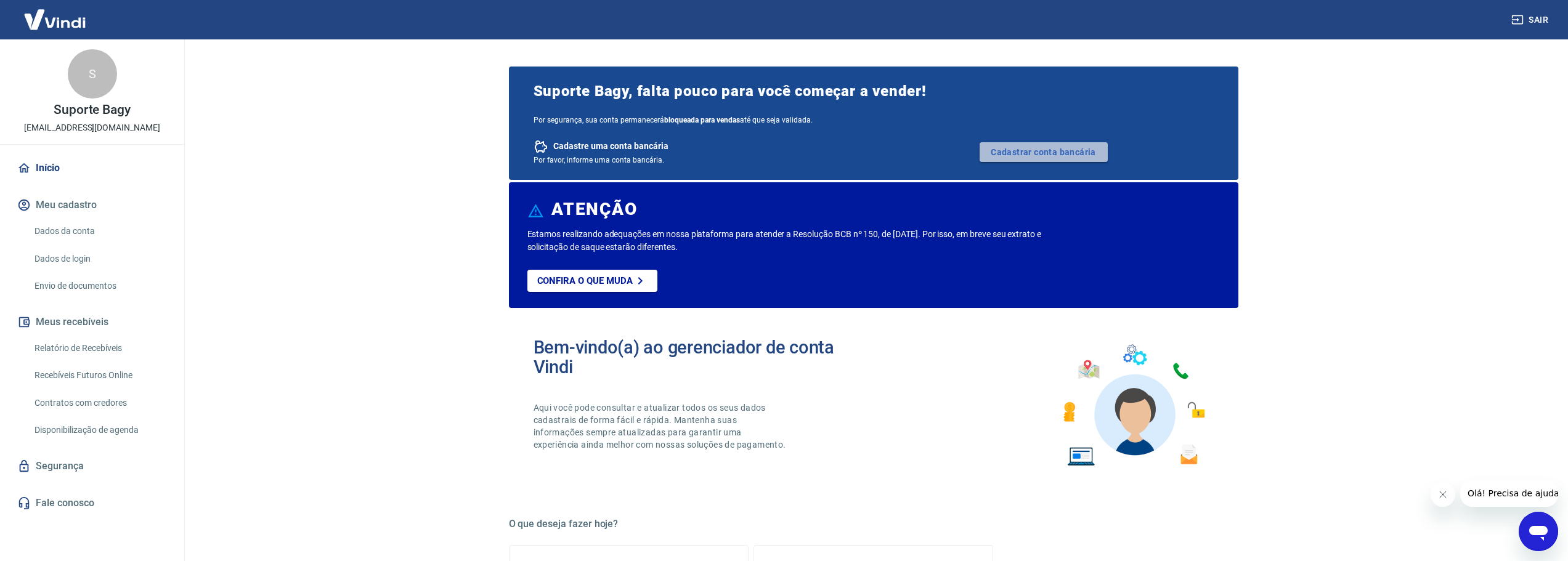
click at [989, 149] on link "Cadastrar conta bancária" at bounding box center [1044, 153] width 128 height 20
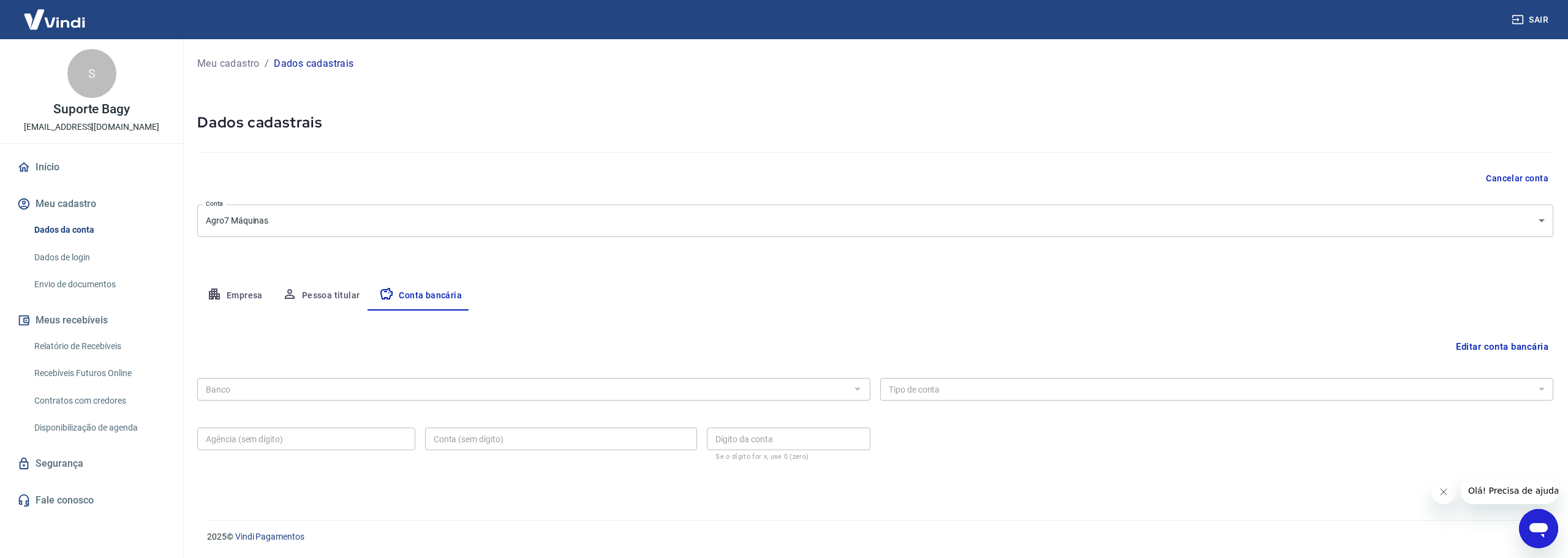
click at [1506, 357] on button "Editar conta bancária" at bounding box center [1502, 346] width 102 height 23
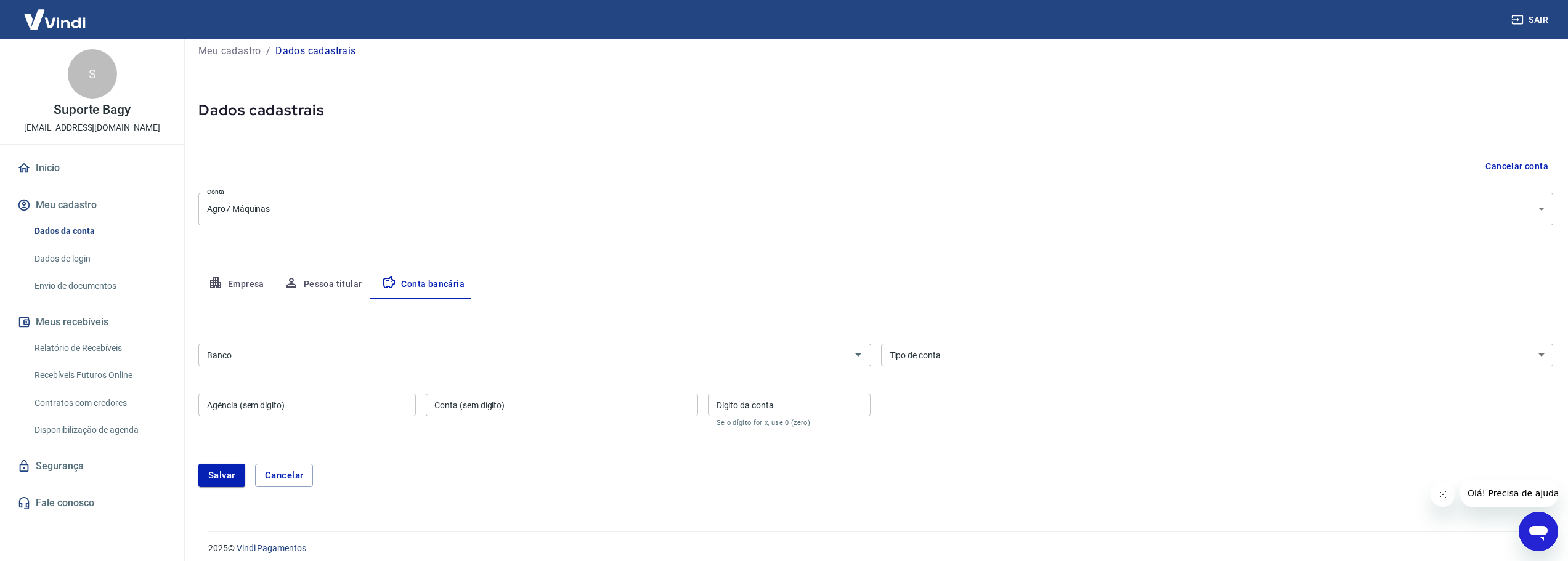
scroll to position [21, 0]
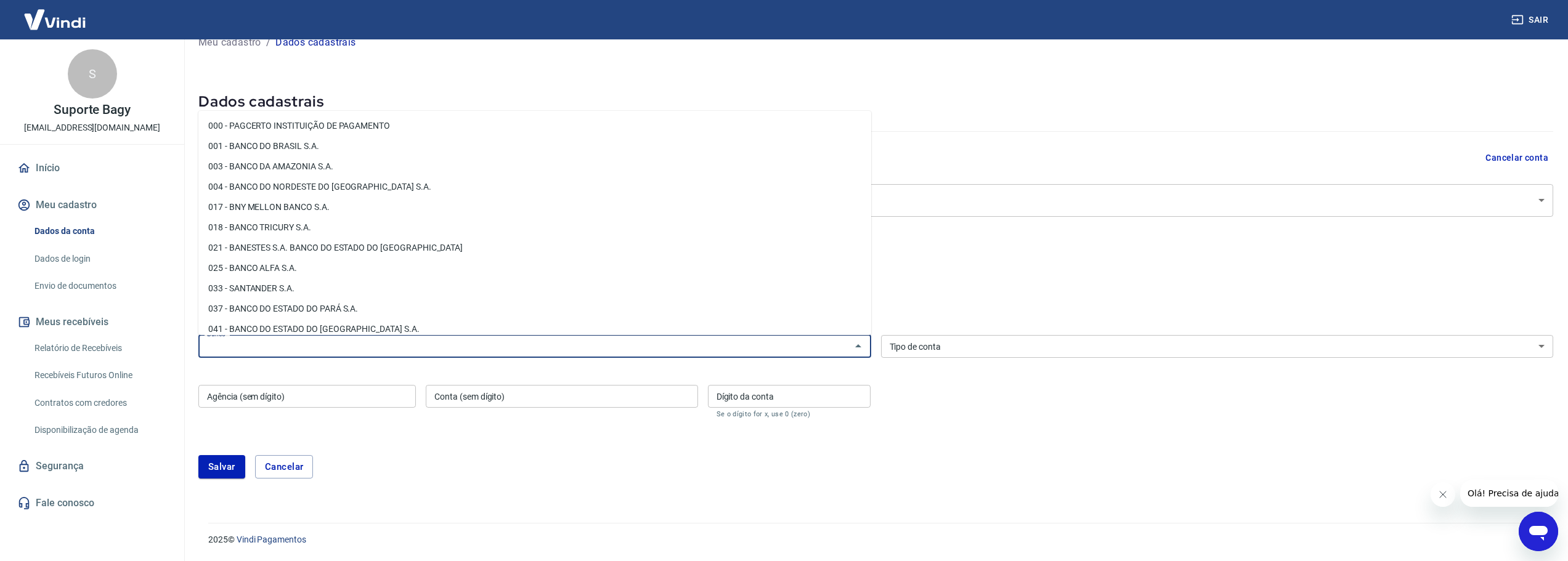
click at [309, 350] on input "Banco" at bounding box center [524, 346] width 645 height 16
